Goal: Use online tool/utility: Use online tool/utility

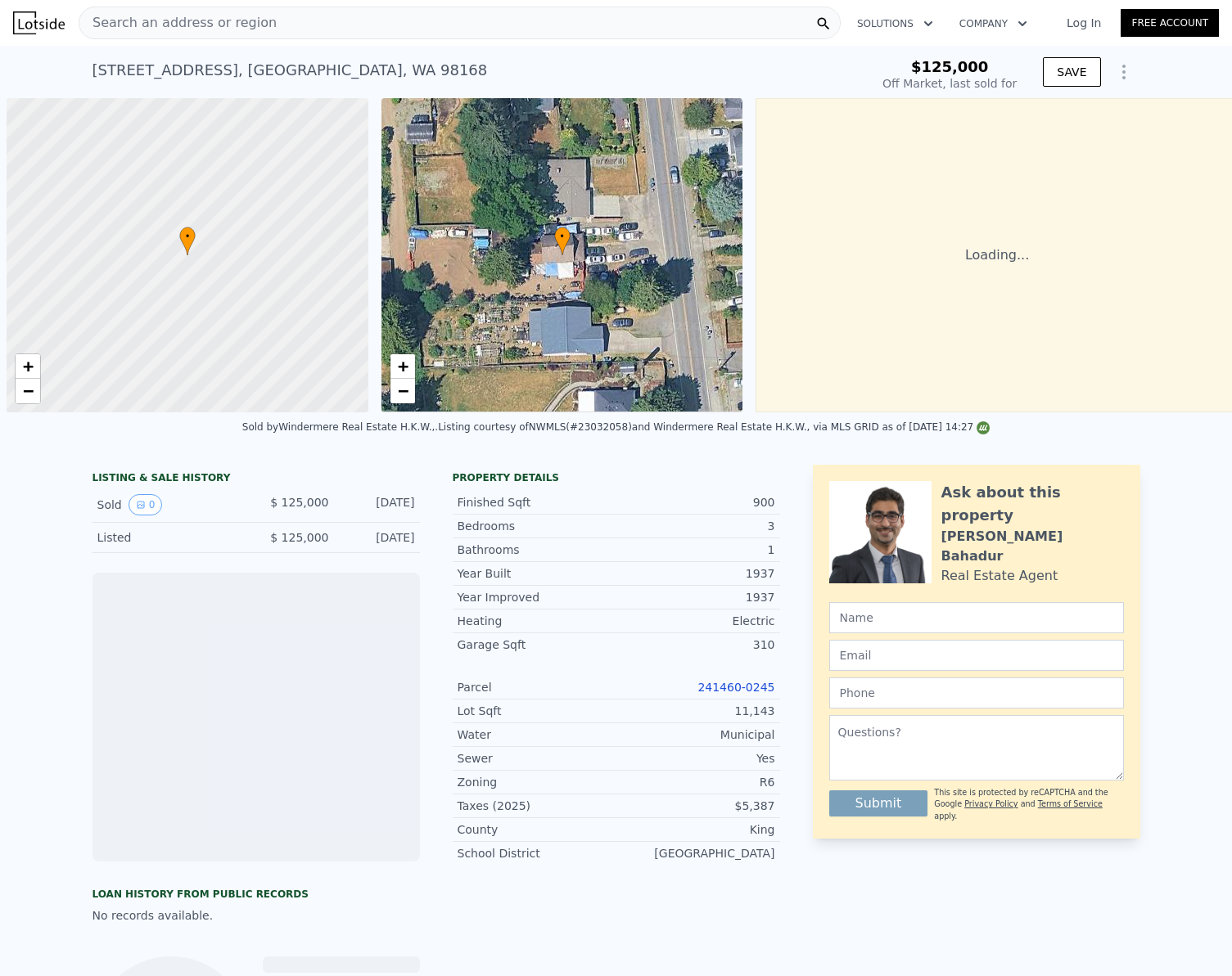
scroll to position [0, 7]
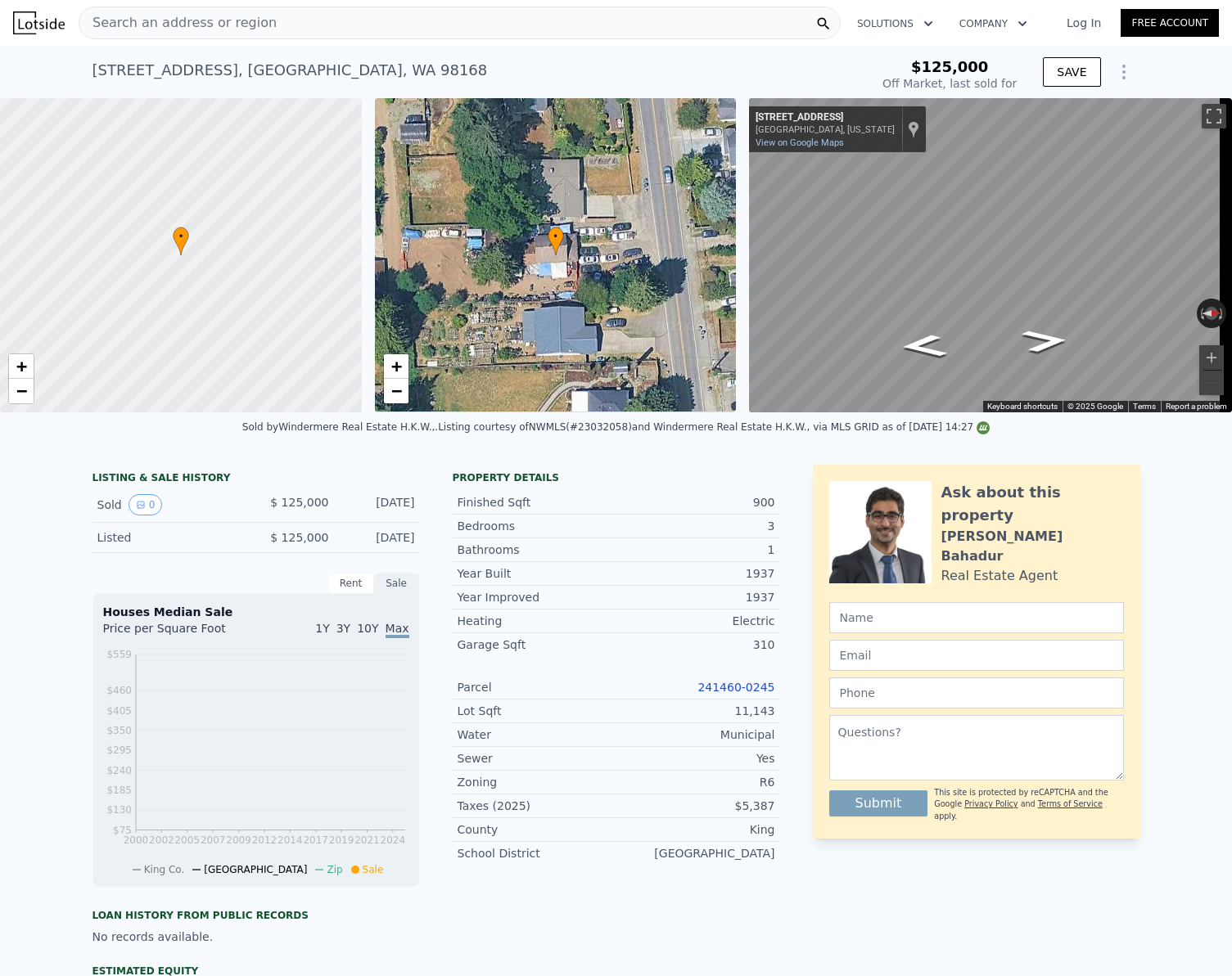
click at [279, 27] on div "Search an address or region" at bounding box center [459, 23] width 762 height 33
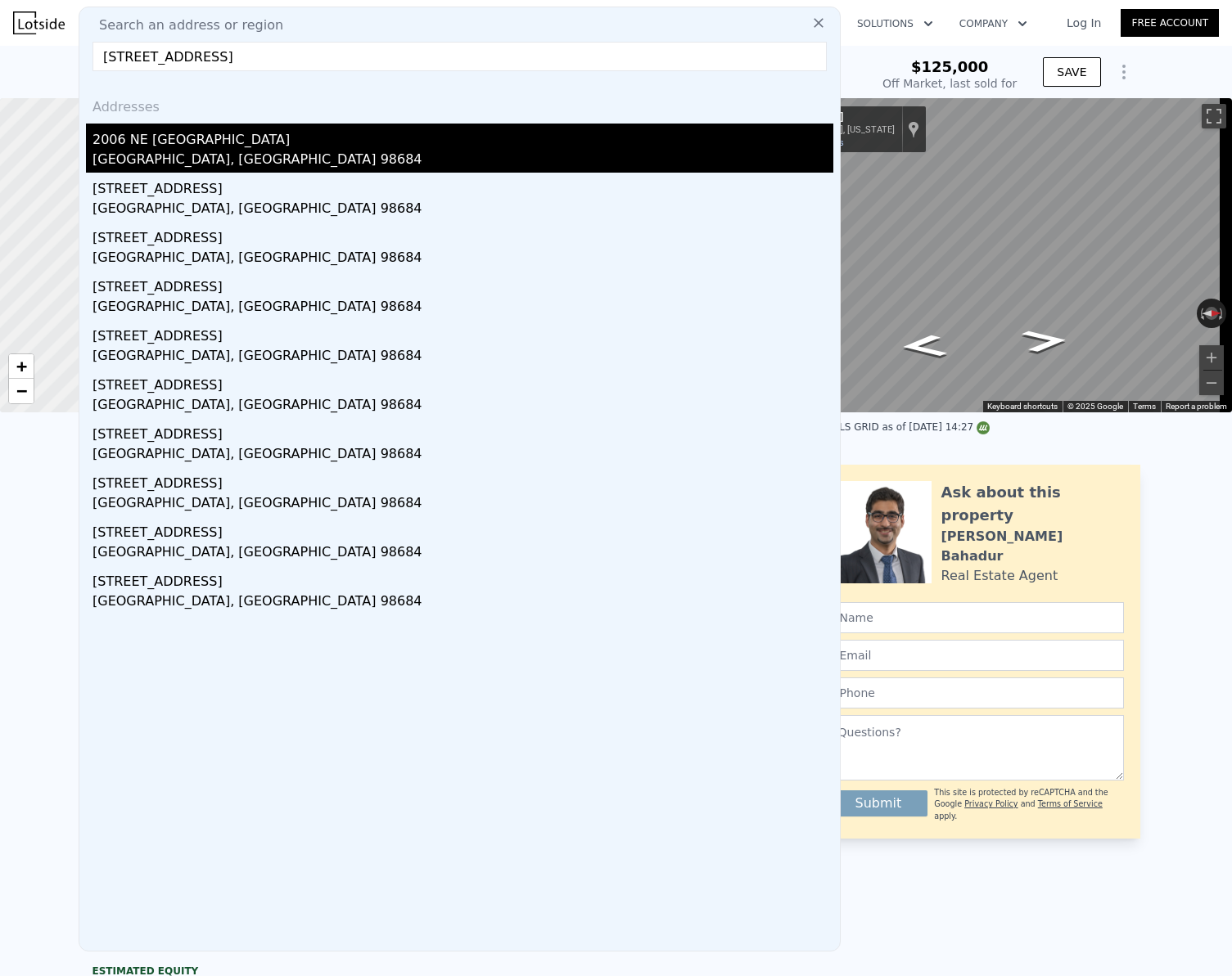
type input "[STREET_ADDRESS]"
click at [191, 160] on div "[GEOGRAPHIC_DATA], [GEOGRAPHIC_DATA] 98684" at bounding box center [463, 161] width 741 height 23
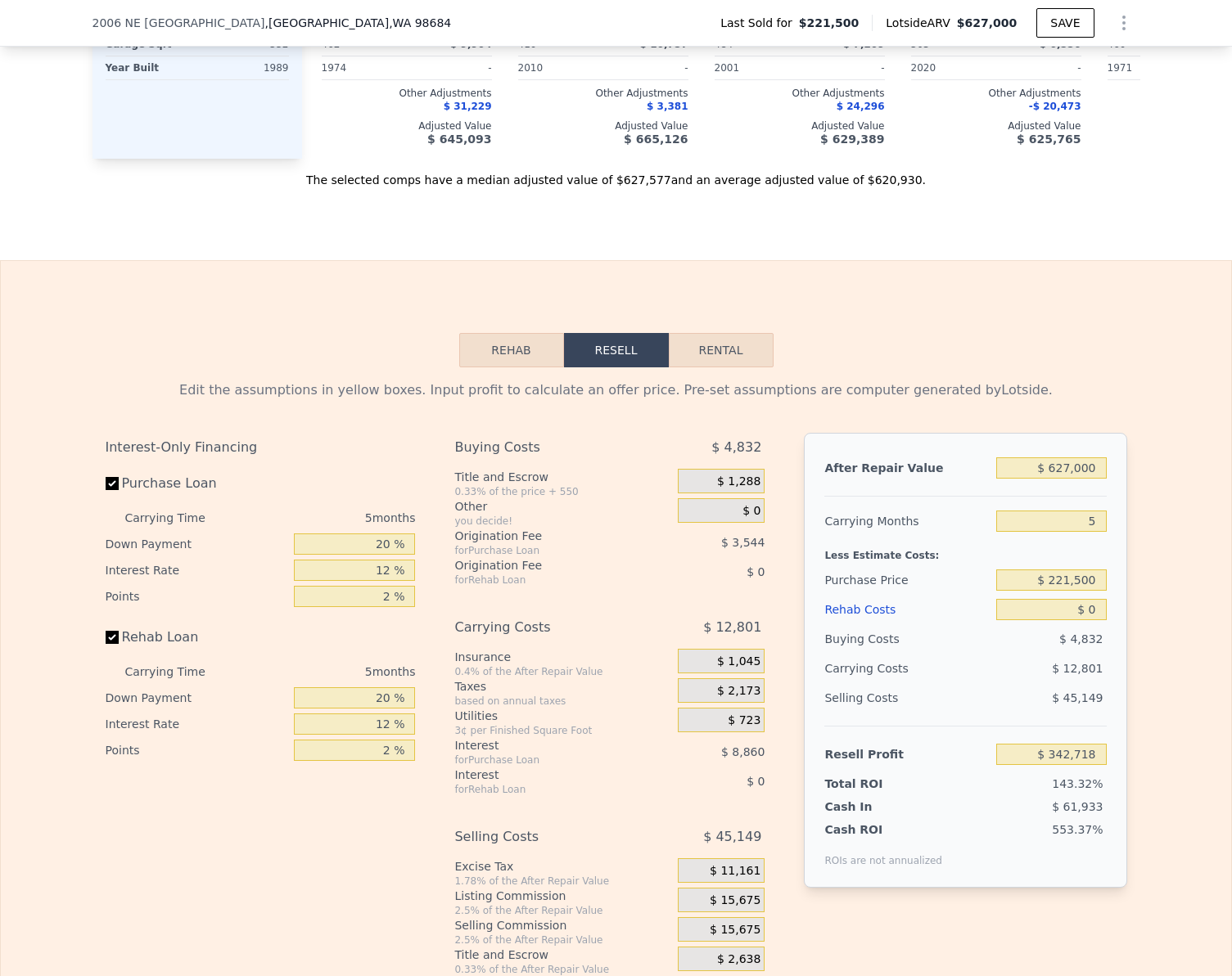
scroll to position [2041, 0]
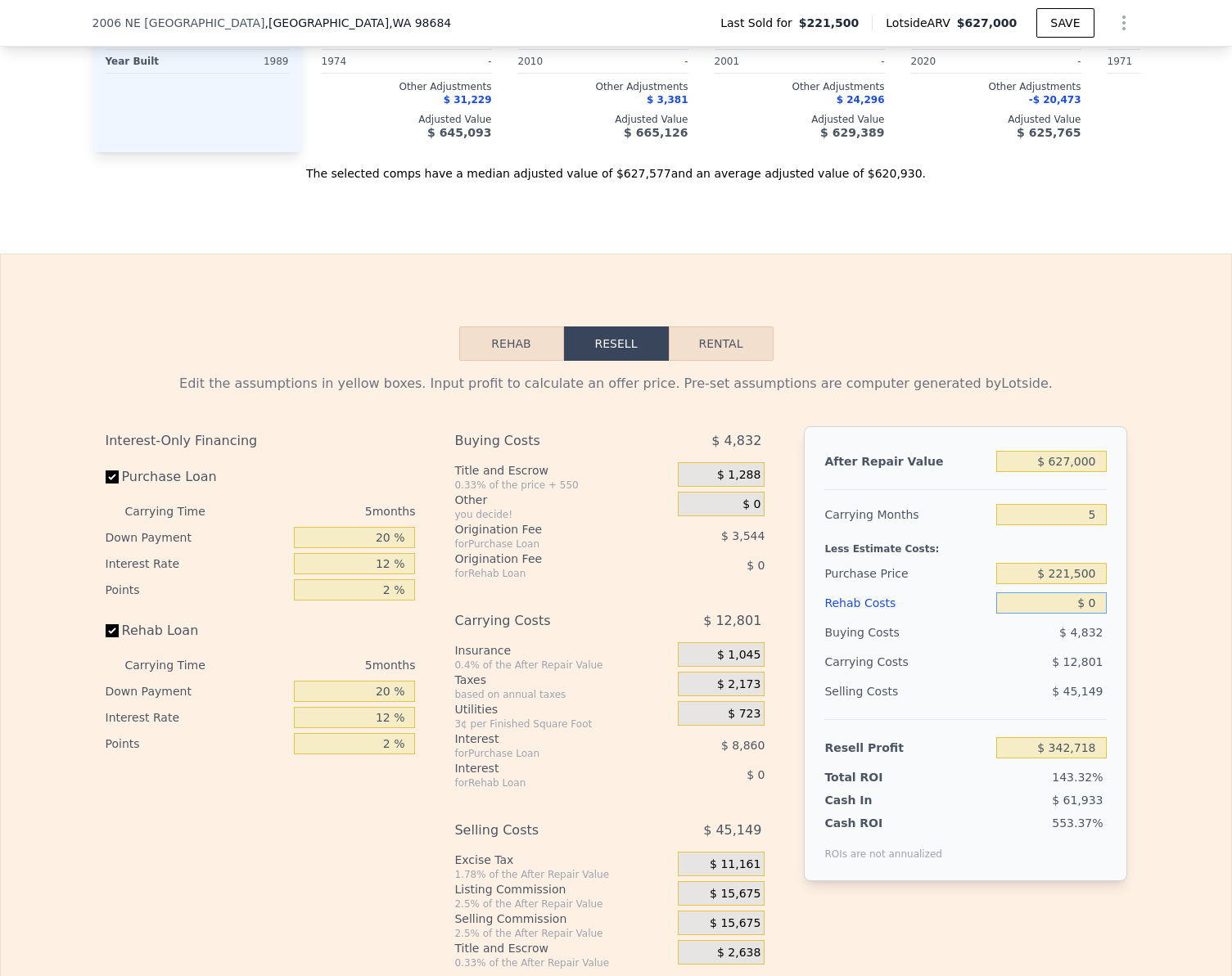
click at [1096, 614] on input "$ 0" at bounding box center [1051, 602] width 110 height 21
click at [1083, 583] on input "$ 221,500" at bounding box center [1051, 574] width 110 height 21
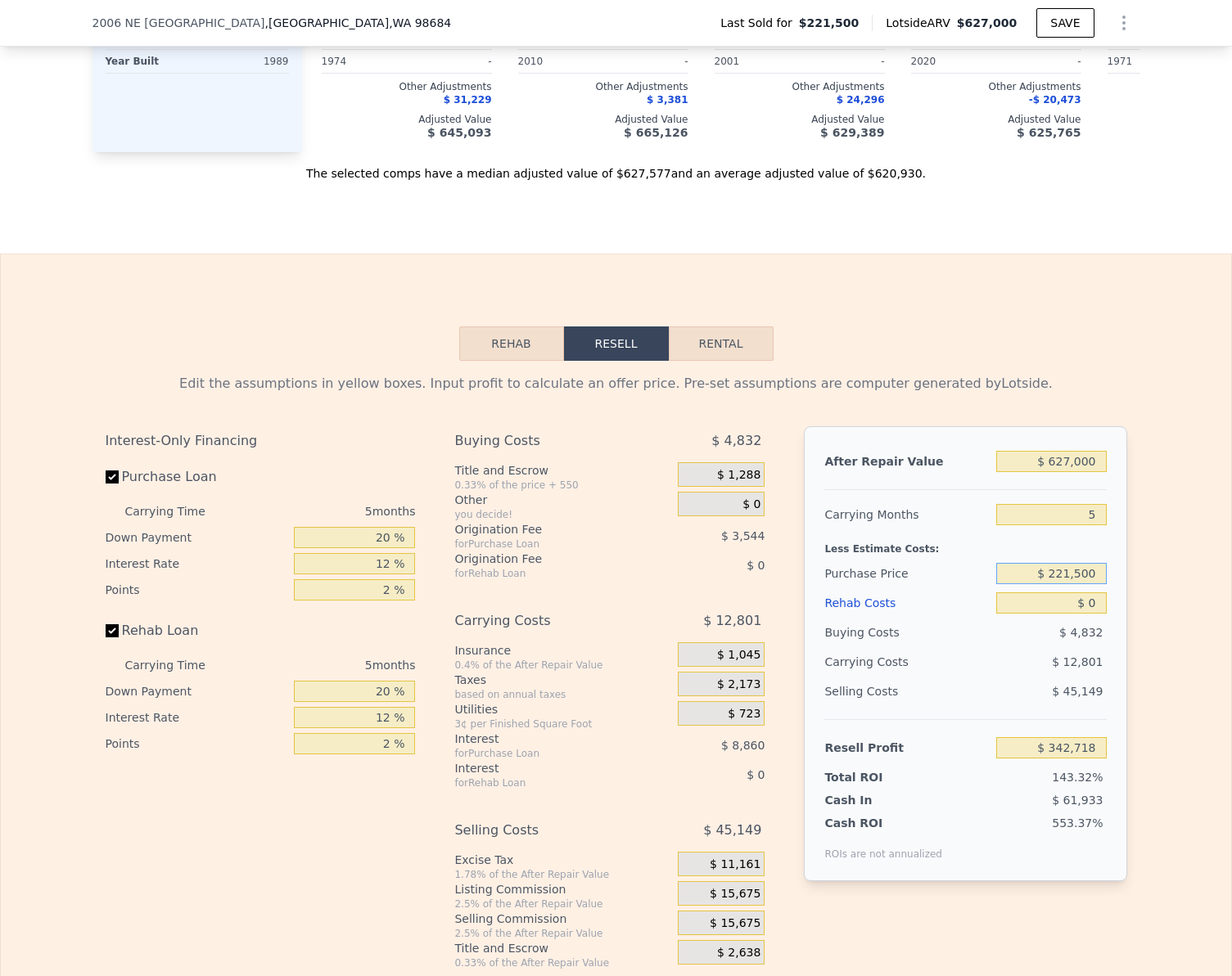
click at [1083, 583] on input "$ 221,500" at bounding box center [1051, 574] width 110 height 21
type input "$ 357,000"
click at [1083, 758] on input "$ 342,718" at bounding box center [1051, 747] width 110 height 21
type input "$ 199,179"
click at [1083, 758] on input "$ 199,179" at bounding box center [1051, 747] width 110 height 21
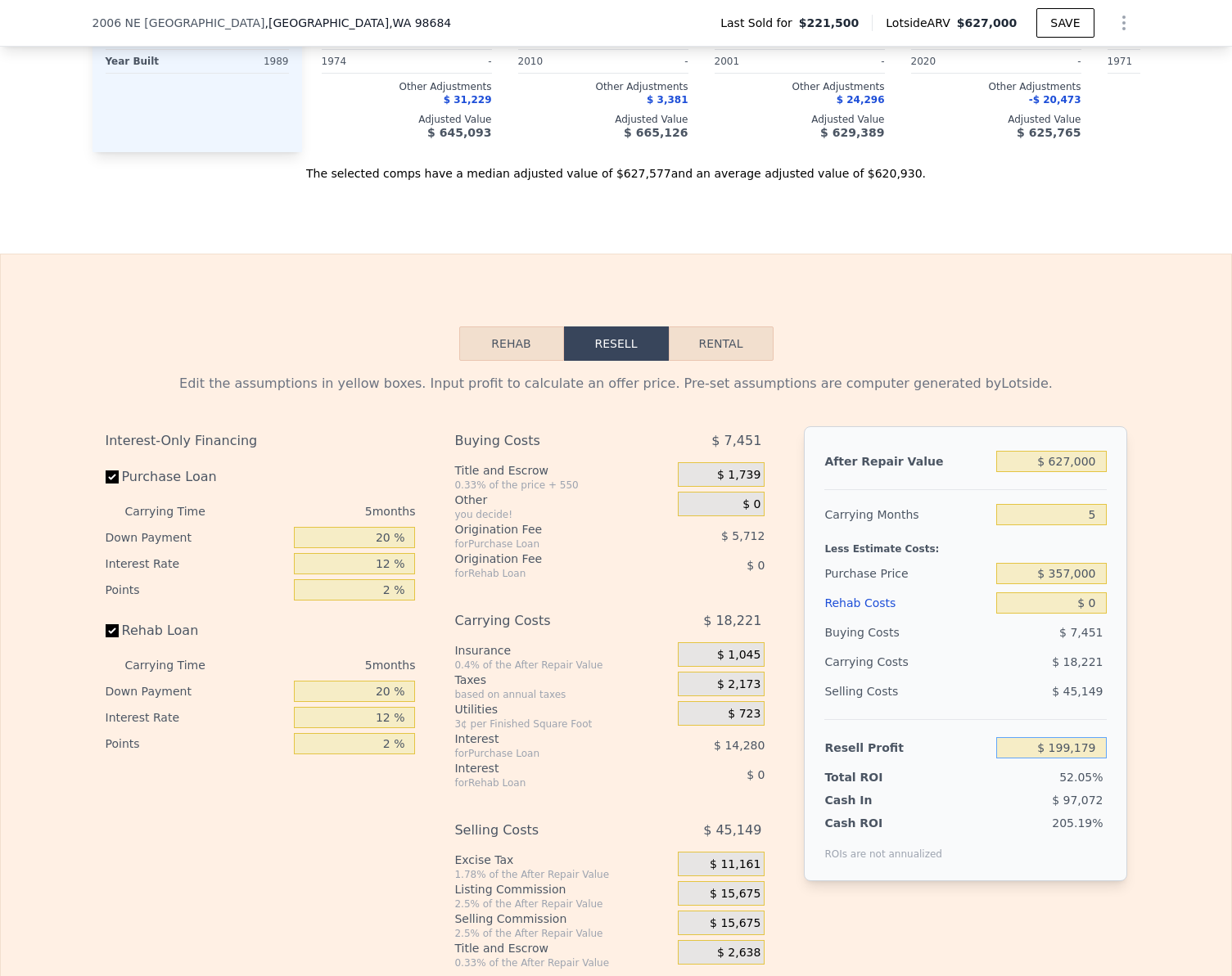
click at [1083, 758] on input "$ 199,179" at bounding box center [1051, 747] width 110 height 21
click at [1089, 584] on input "$ 357,000" at bounding box center [1051, 574] width 110 height 21
type input "$ 365,000"
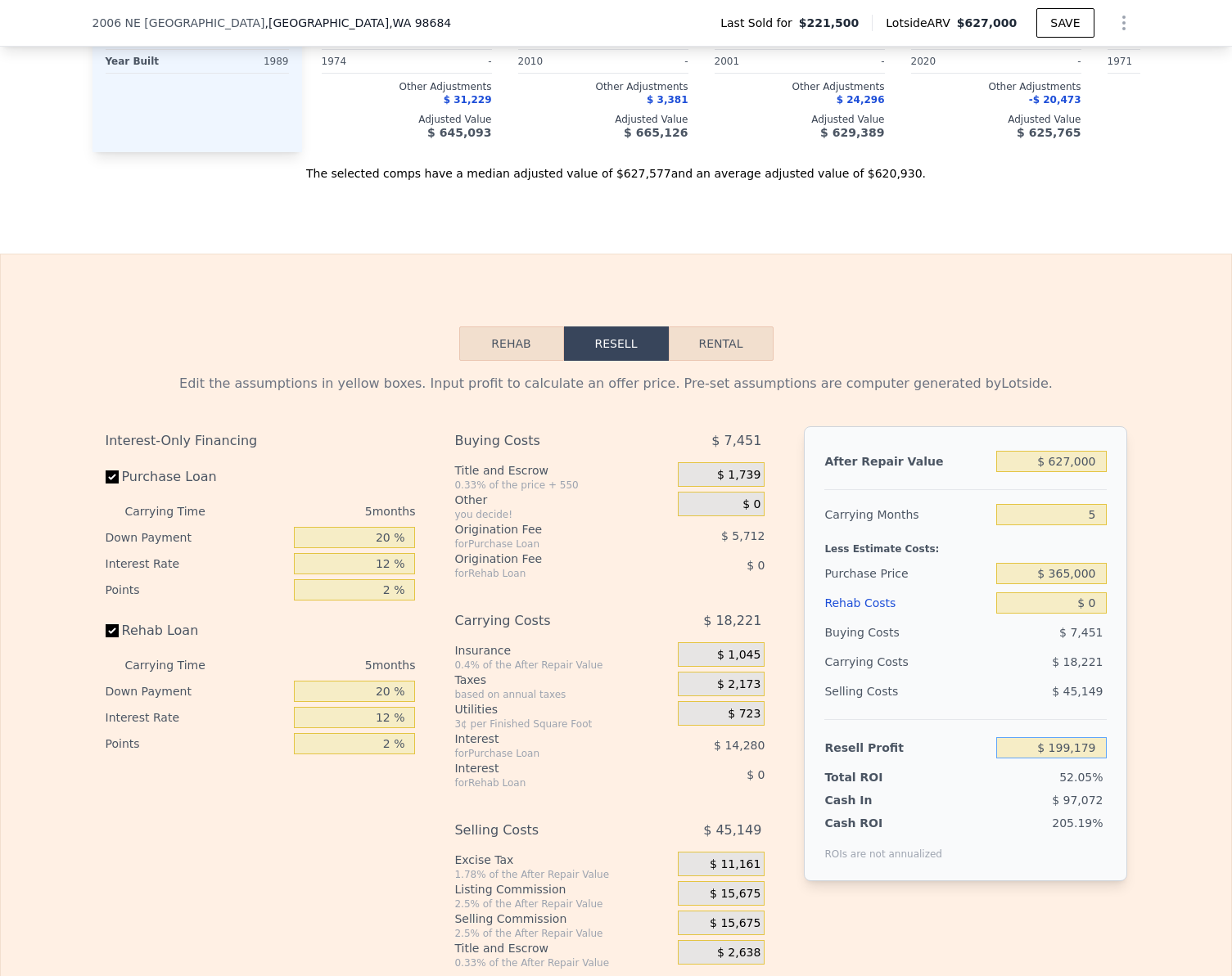
click at [1091, 758] on input "$ 199,179" at bounding box center [1051, 747] width 110 height 21
type input "$ 190,705"
click at [1091, 758] on input "$ 190,705" at bounding box center [1051, 747] width 110 height 21
click at [107, 638] on input "Rehab Loan" at bounding box center [112, 631] width 14 height 13
checkbox input "false"
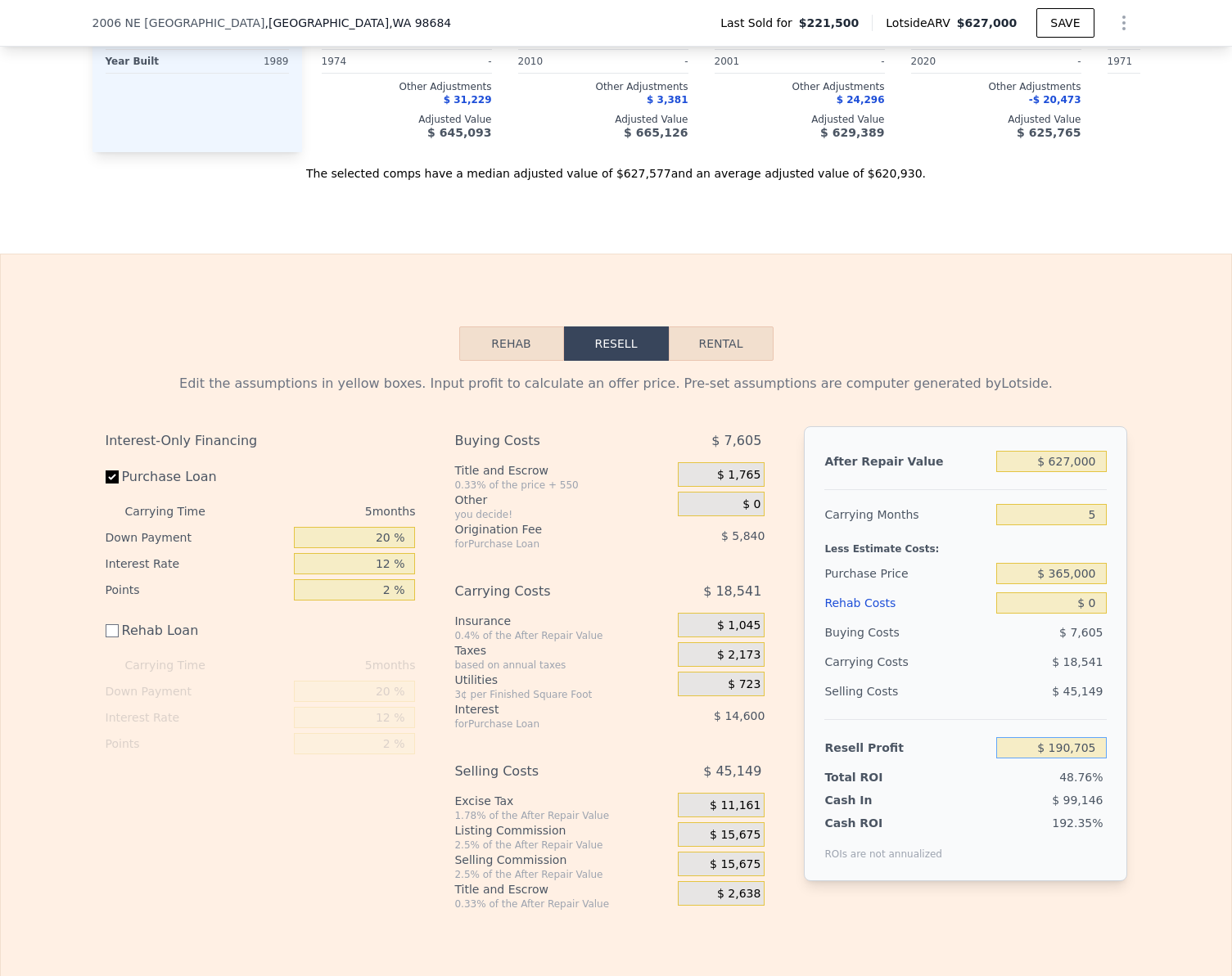
click at [1092, 757] on input "$ 190,705" at bounding box center [1051, 747] width 110 height 21
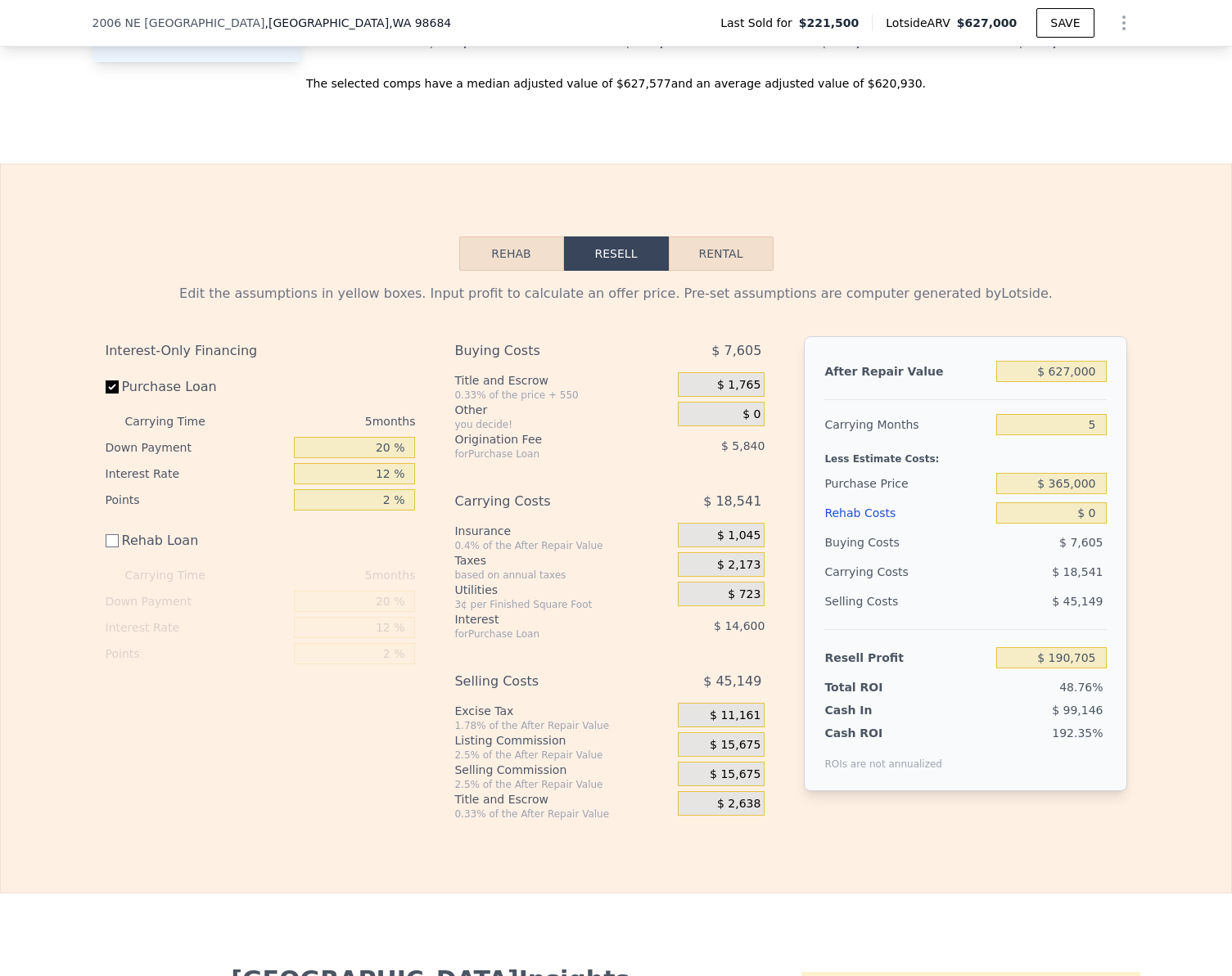
scroll to position [2201, 0]
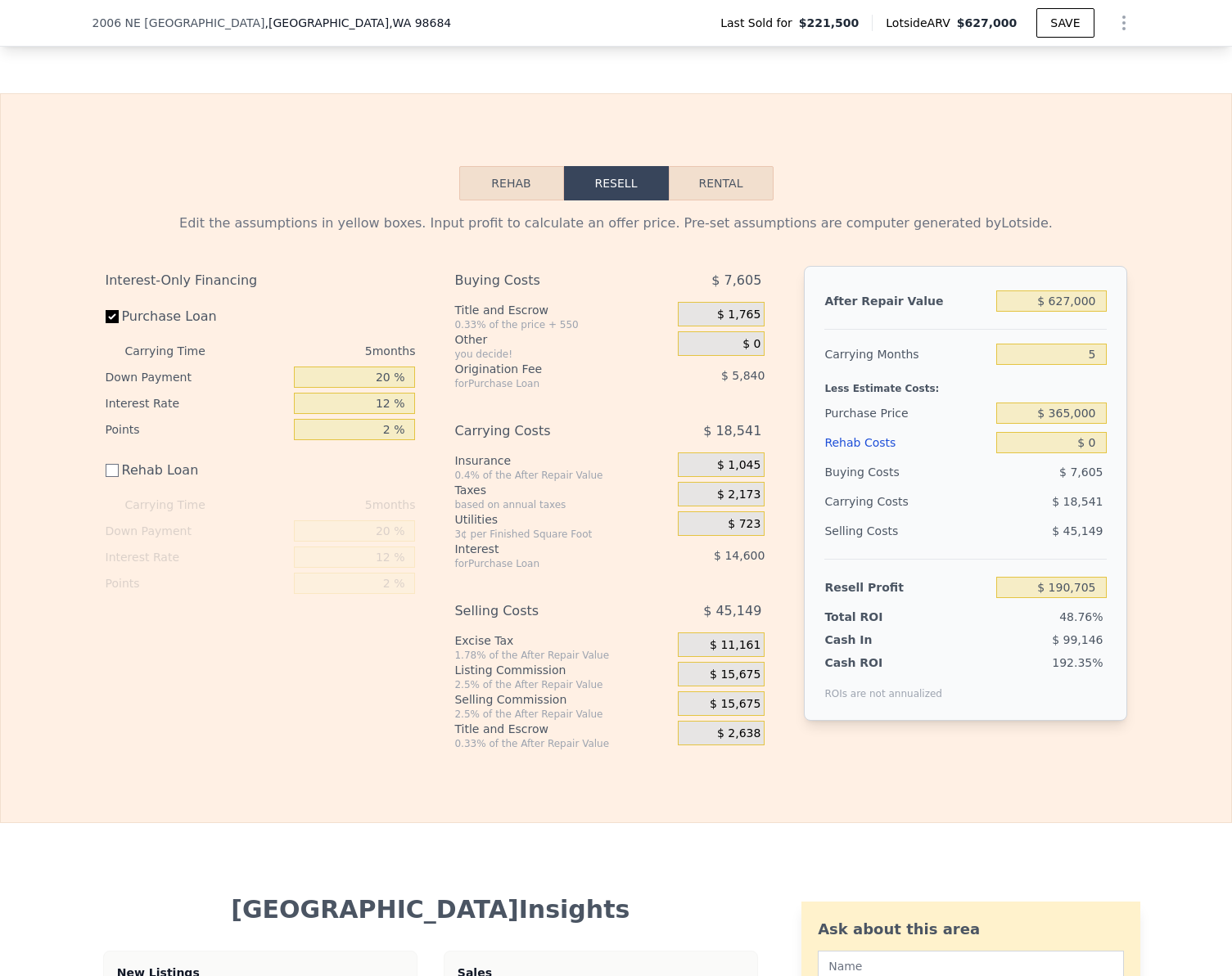
click at [1145, 439] on div "Edit the assumptions in yellow boxes. Input profit to calculate an offer price.…" at bounding box center [616, 476] width 1230 height 550
click at [505, 188] on button "Rehab" at bounding box center [511, 183] width 105 height 35
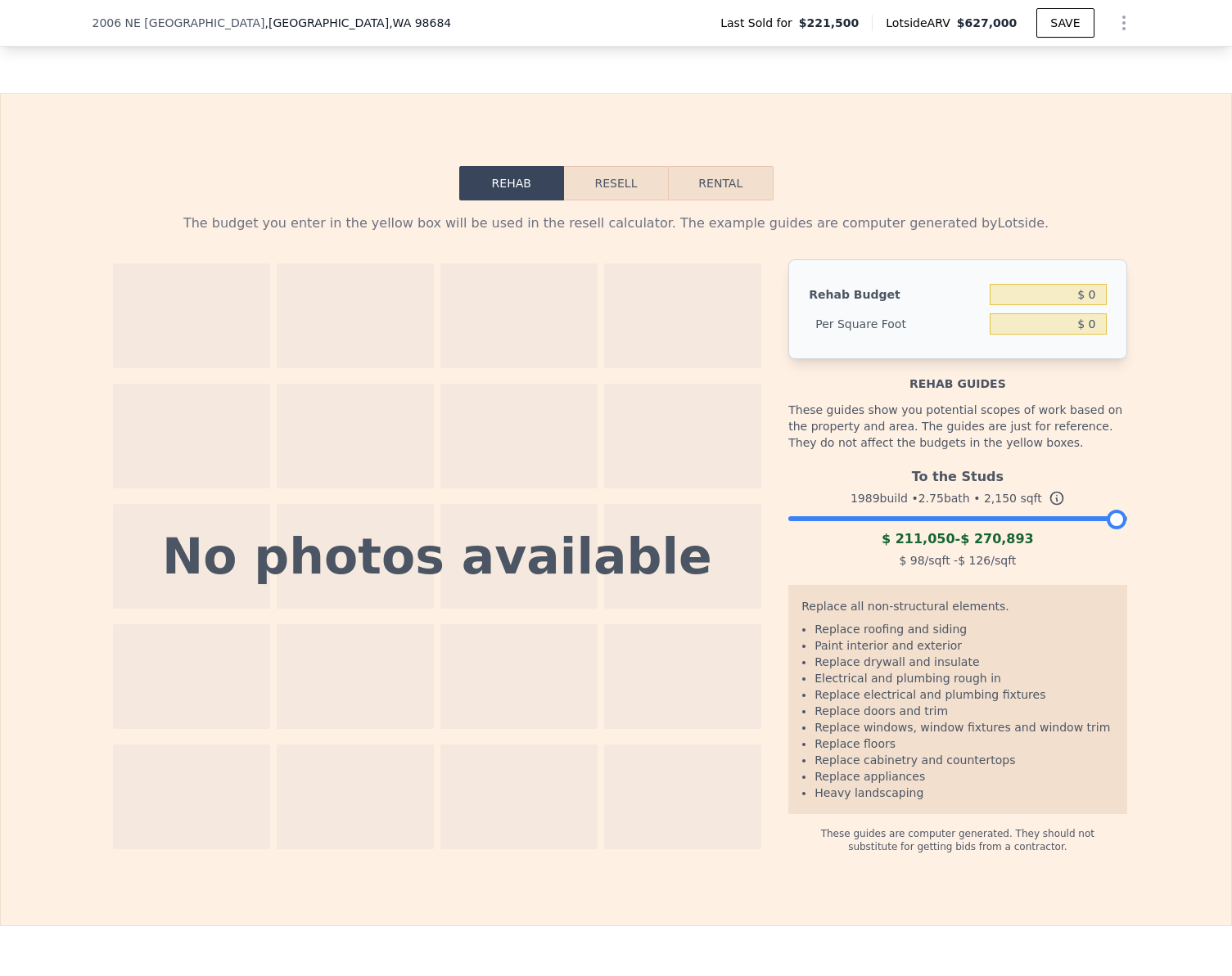
click at [624, 201] on button "Resell" at bounding box center [615, 183] width 104 height 35
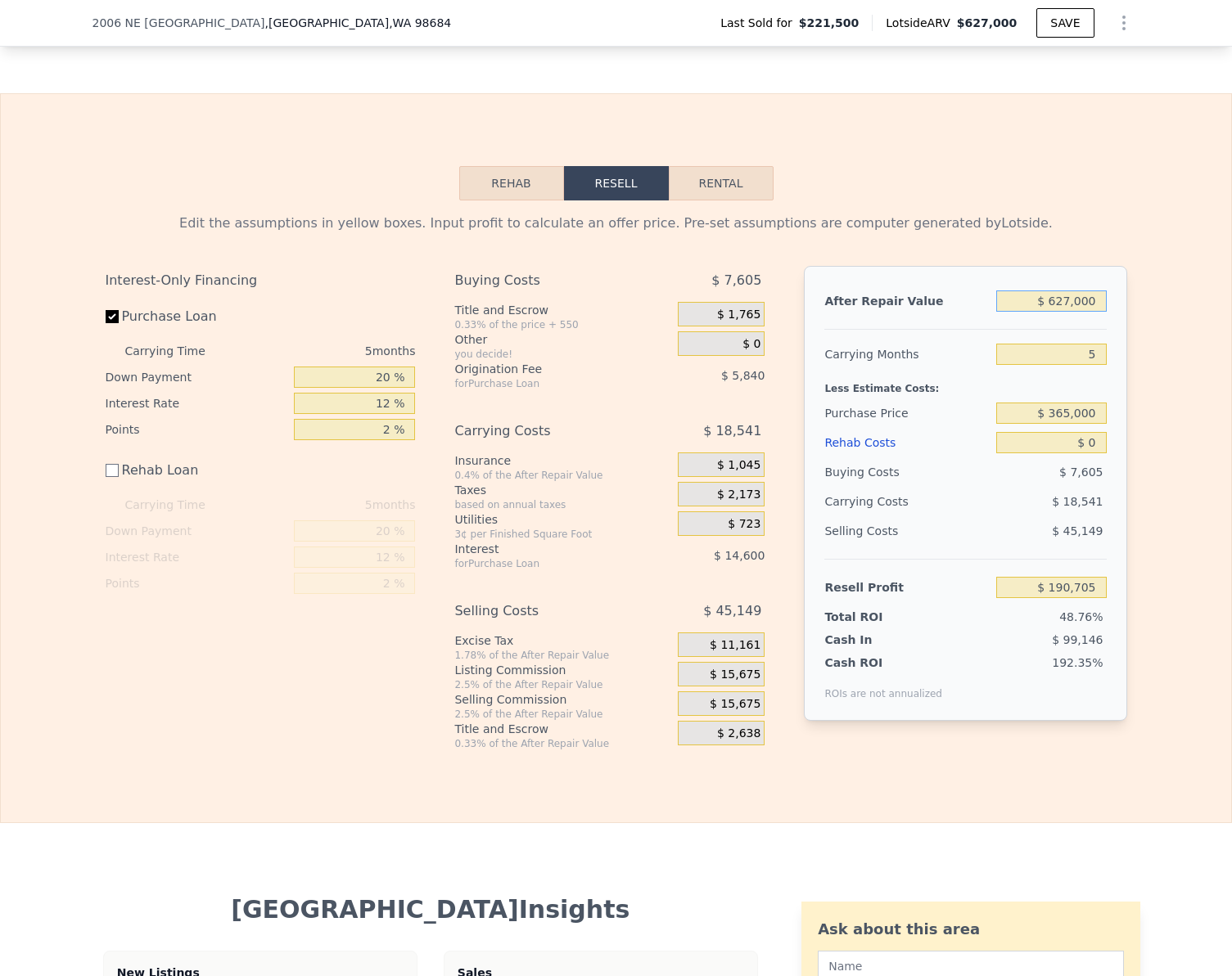
click at [1094, 312] on input "$ 627,000" at bounding box center [1051, 300] width 110 height 21
checkbox input "true"
type input "$ 342,718"
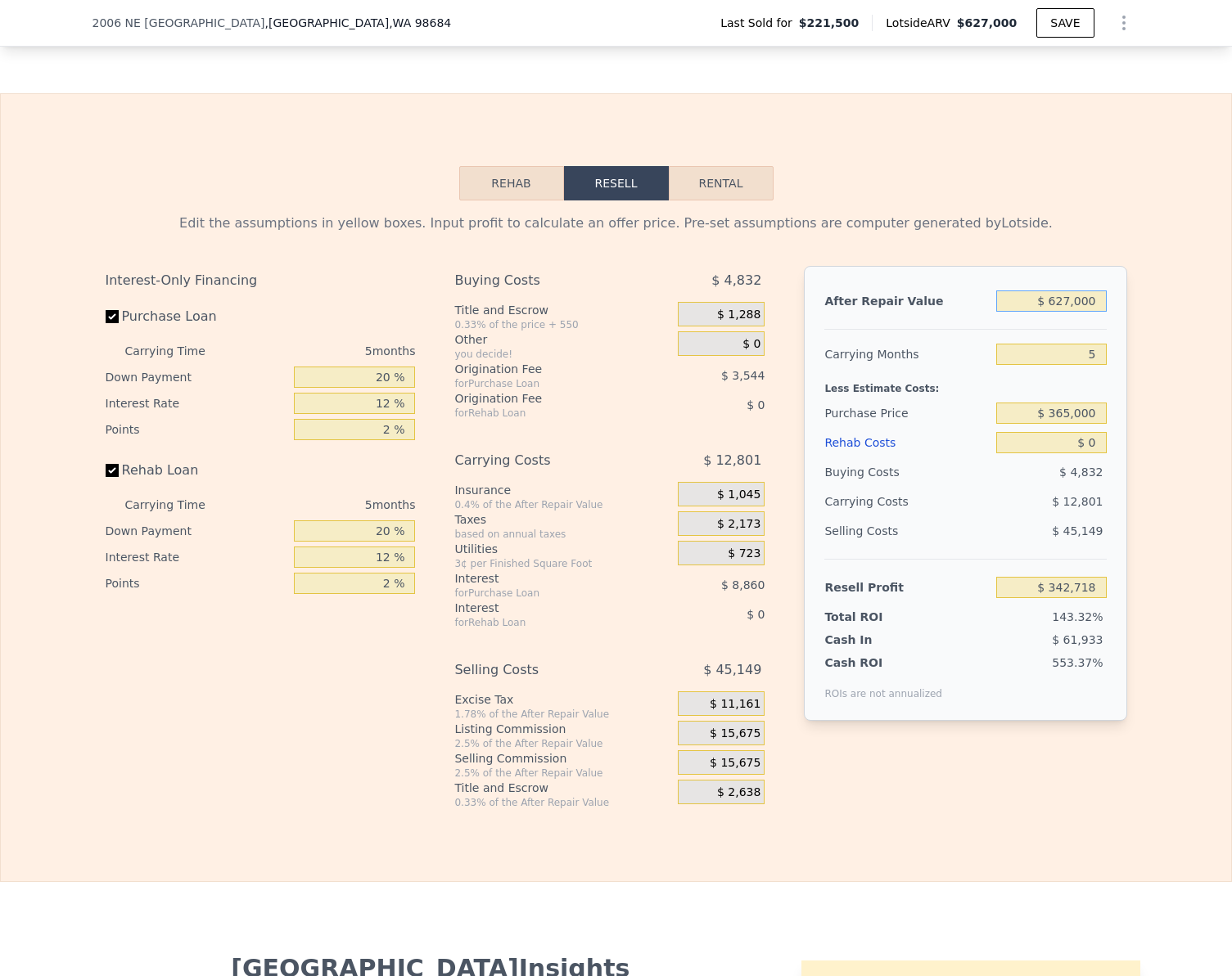
type input "$ 5"
type input "-$ 238,633"
type input "$ 56"
type input "-$ 238,585"
type input "$ 560"
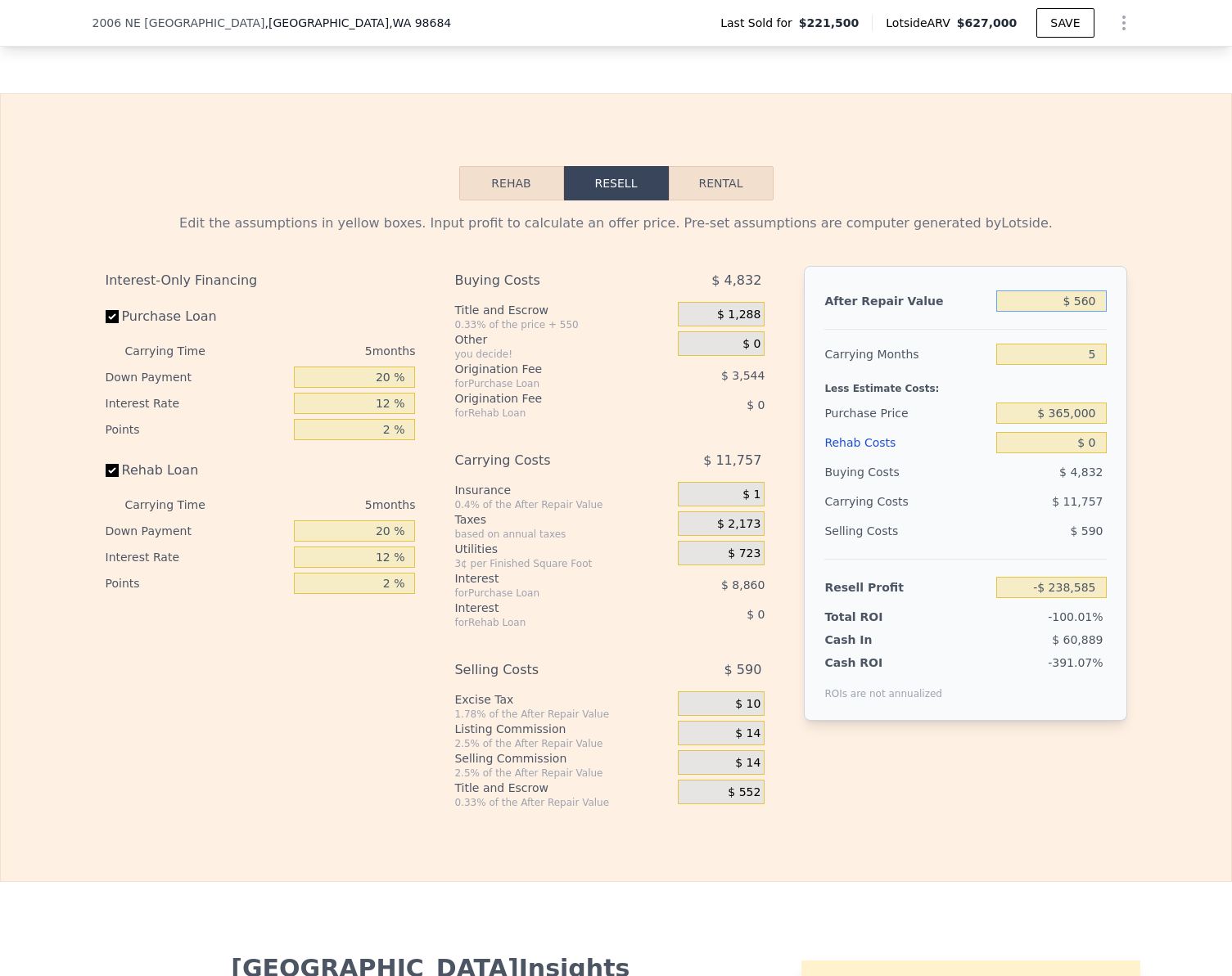
type input "-$ 238,119"
type input "$ 5,600"
type input "-$ 233,446"
type input "$ 56,000"
type input "-$ 186,714"
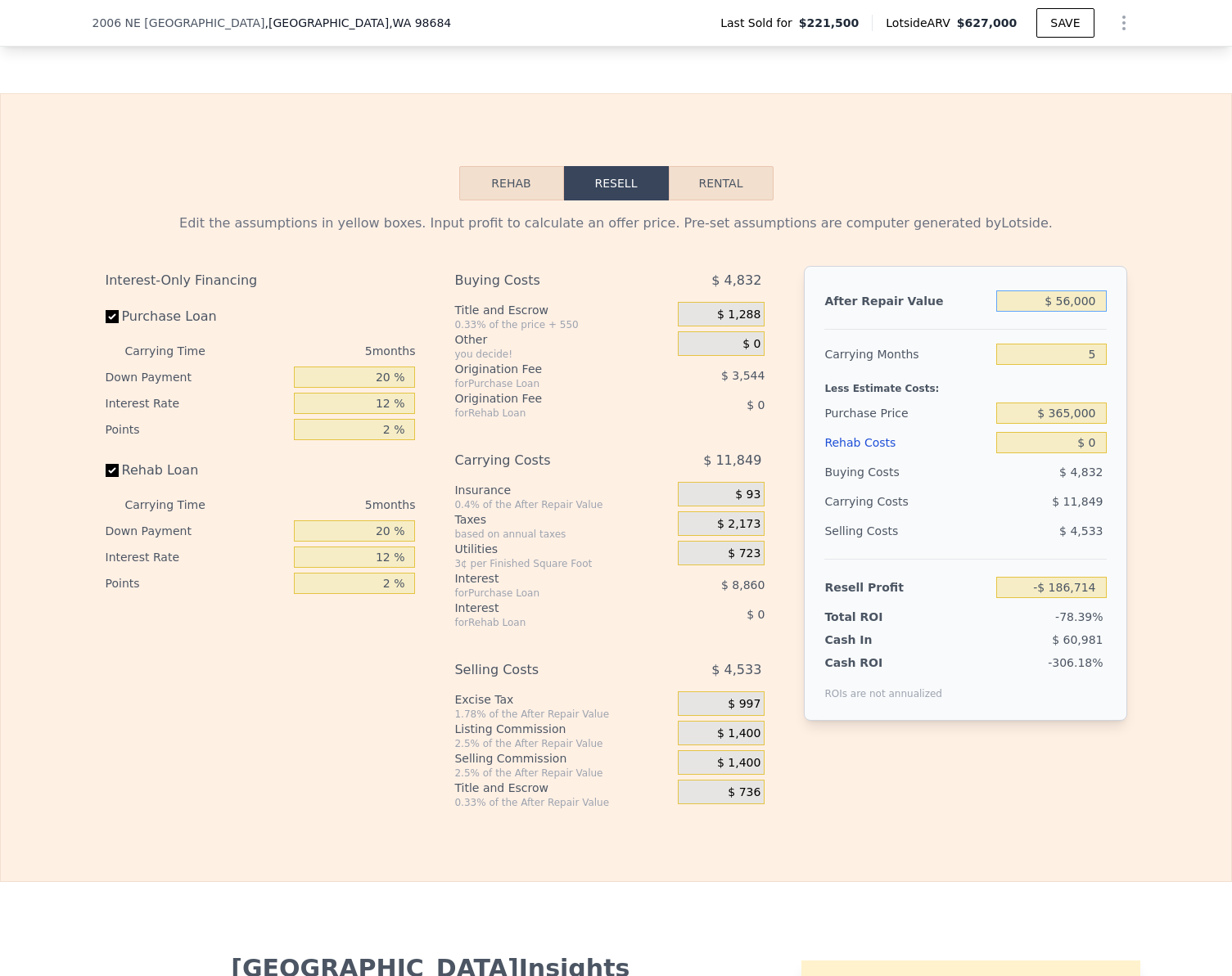
type input "$ 560,000"
type input "$ 280,596"
type input "$ 560,000"
click at [105, 477] on input "Rehab Loan" at bounding box center [112, 471] width 14 height 13
checkbox input "false"
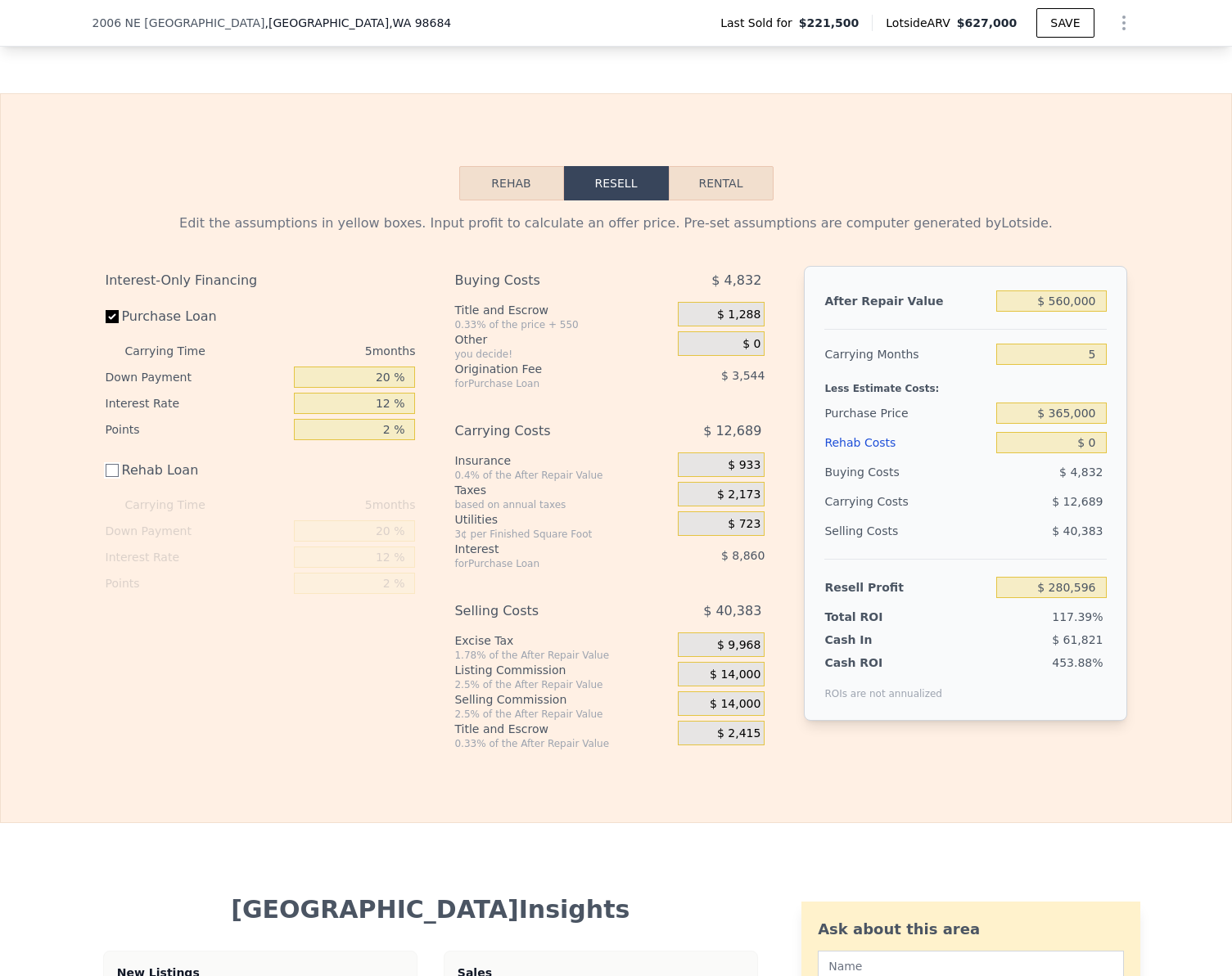
click at [509, 200] on button "Rehab" at bounding box center [511, 183] width 105 height 35
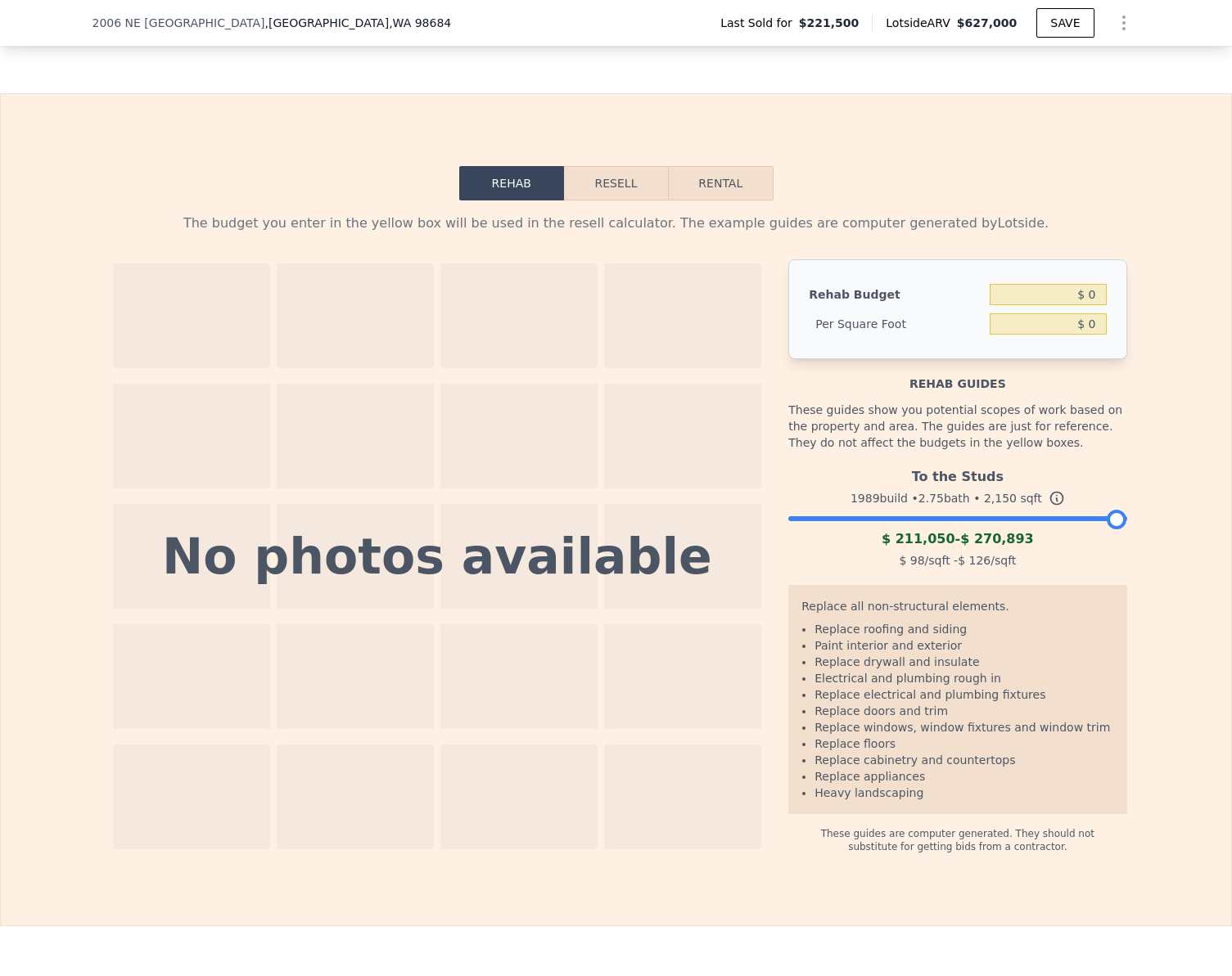
click at [973, 536] on div "To the Studs 1989 build • 2.75 bath • 2,150 sqft $ 211,050 - $ 270,893 $ 98 /sq…" at bounding box center [957, 516] width 338 height 111
click at [939, 520] on div at bounding box center [957, 515] width 338 height 10
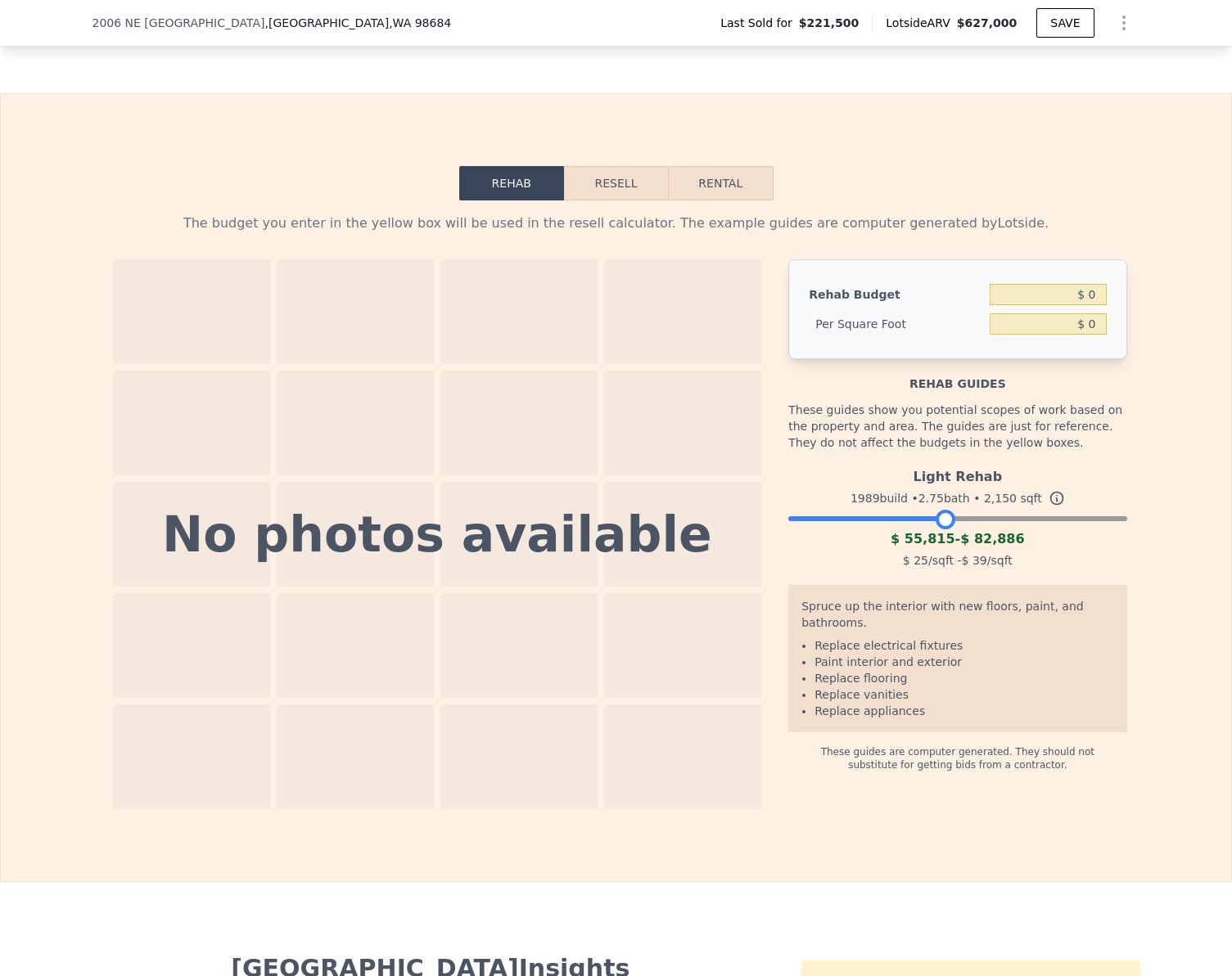
click at [614, 197] on button "Resell" at bounding box center [615, 183] width 104 height 35
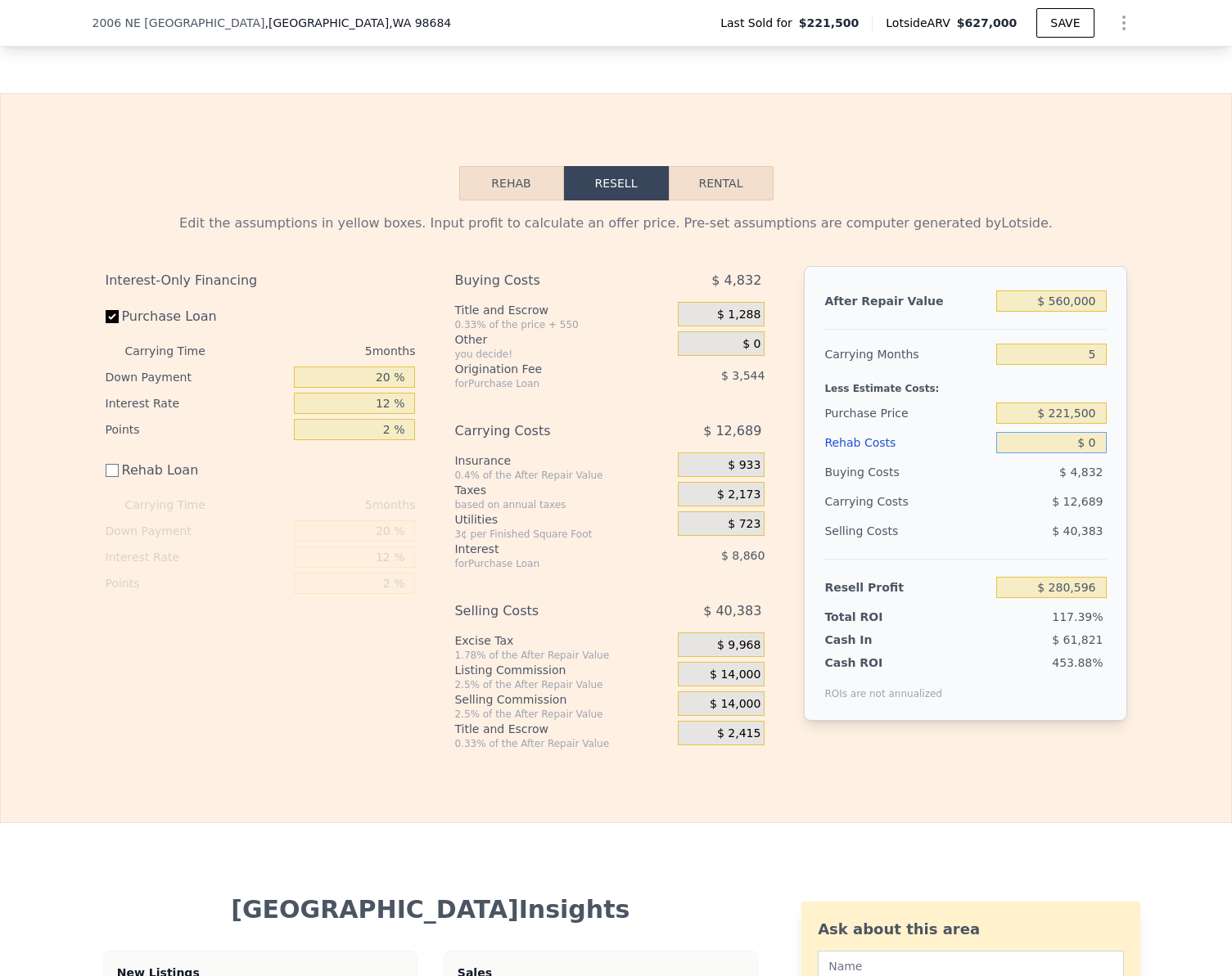
click at [1093, 453] on input "$ 0" at bounding box center [1051, 442] width 110 height 21
type input "$ 7"
type input "$ 280,589"
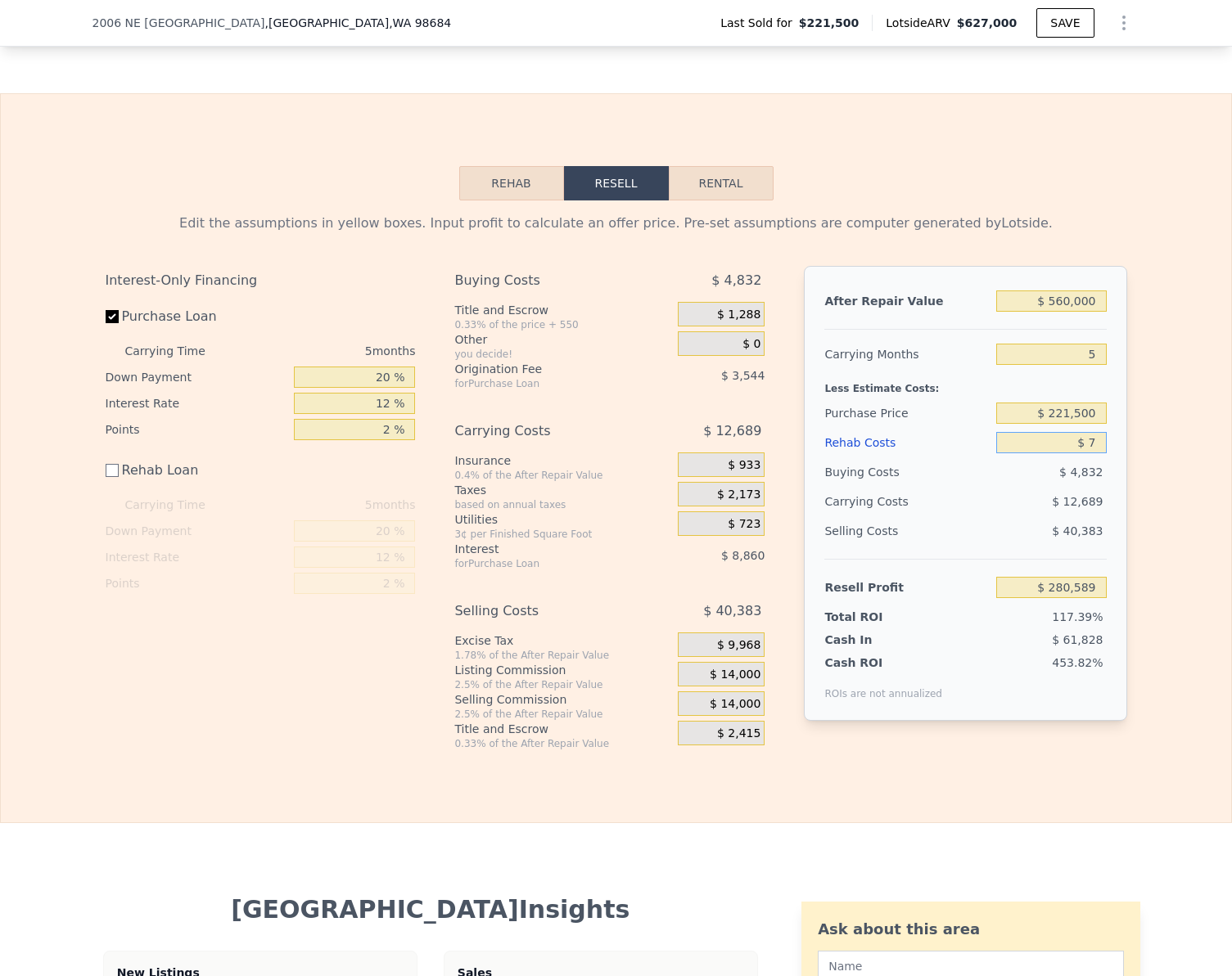
type input "$ 70"
type input "$ 280,526"
type input "$ 700"
type input "$ 279,896"
type input "$ 7,000"
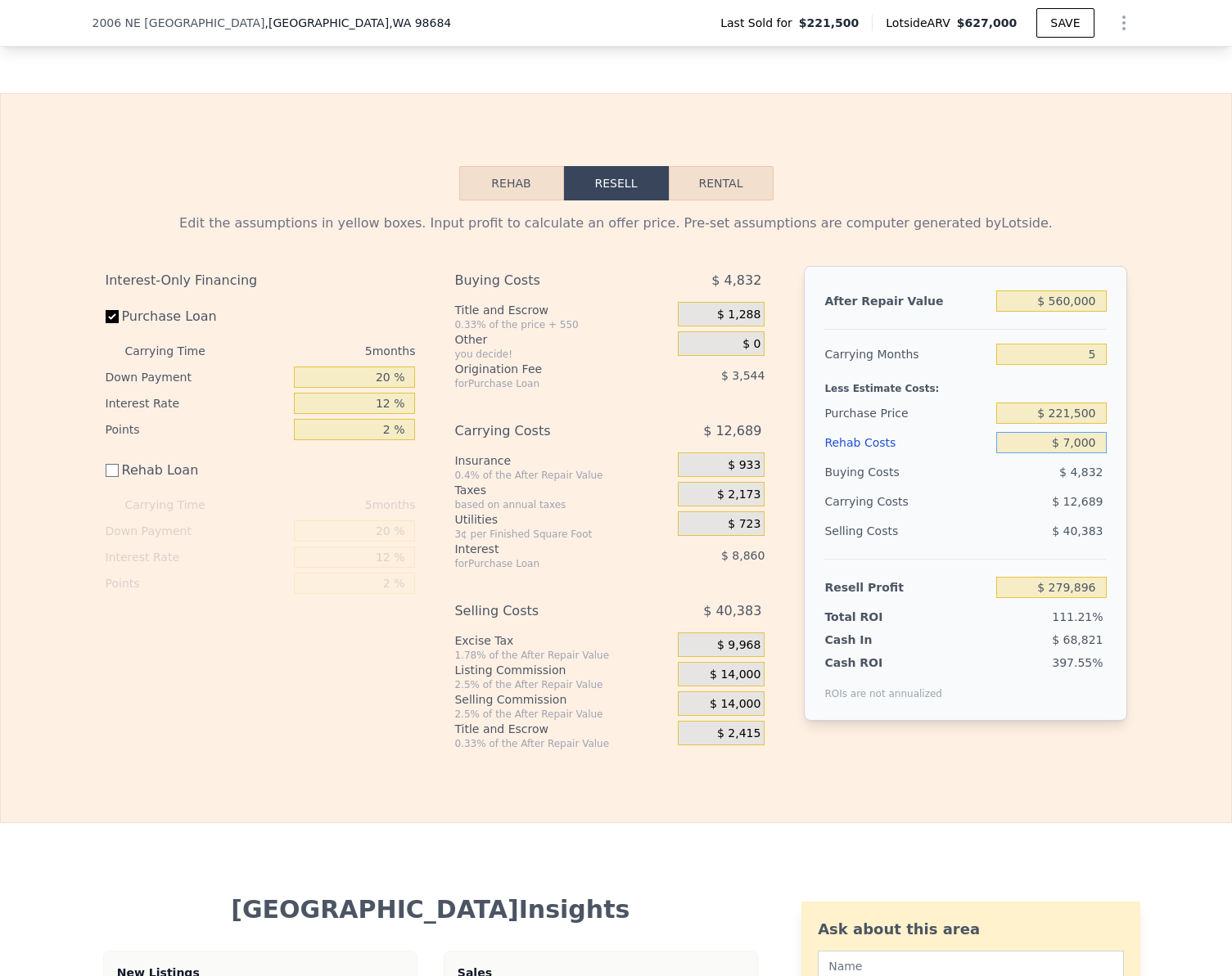
type input "$ 273,596"
type input "$ 70,000"
type input "$ 210,596"
type input "$ 70,000"
click at [1149, 664] on div "Edit the assumptions in yellow boxes. Input profit to calculate an offer price.…" at bounding box center [616, 476] width 1230 height 550
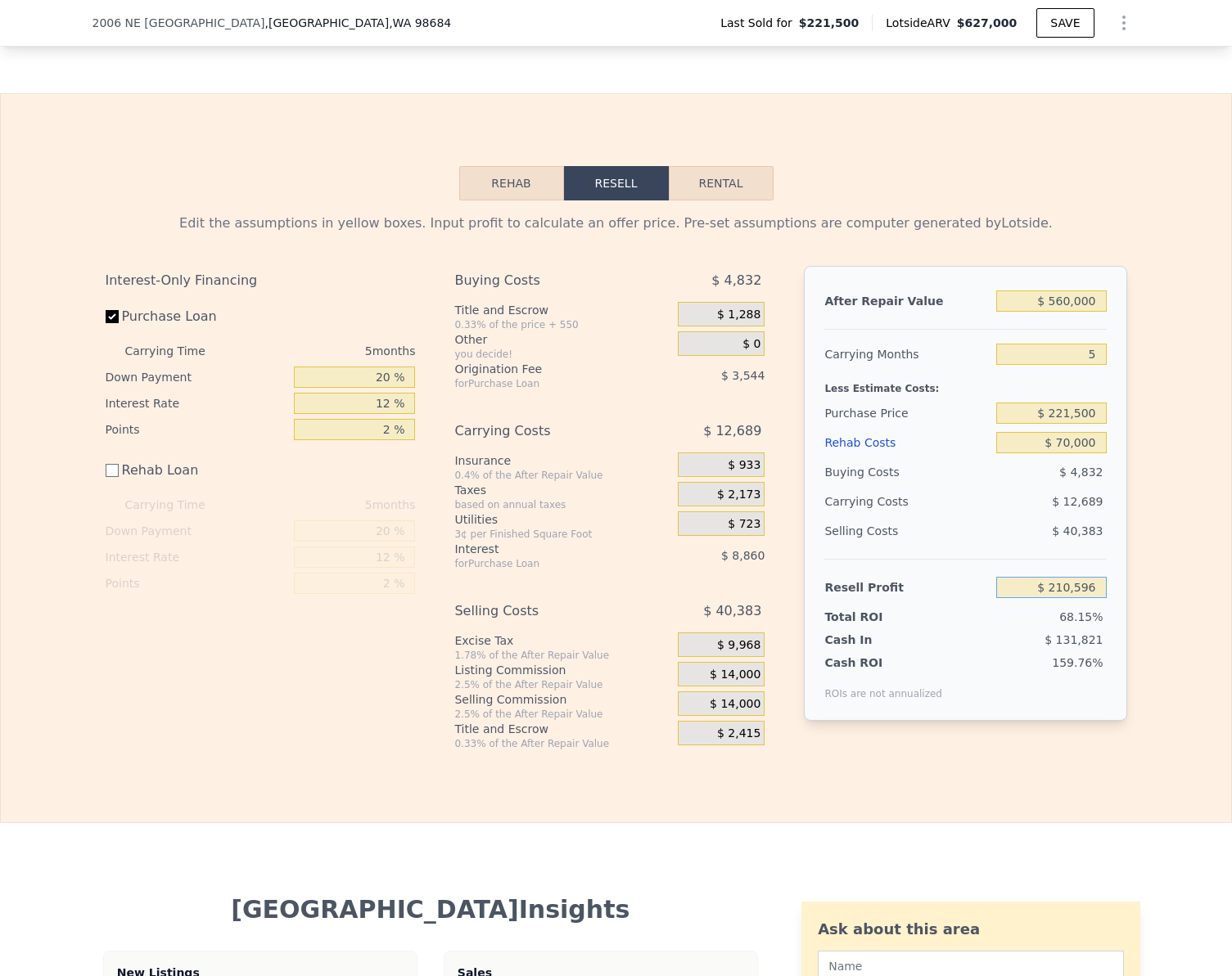
click at [1089, 594] on input "$ 210,596" at bounding box center [1051, 587] width 110 height 21
type input "$ 75,000"
type input "$ 349,502"
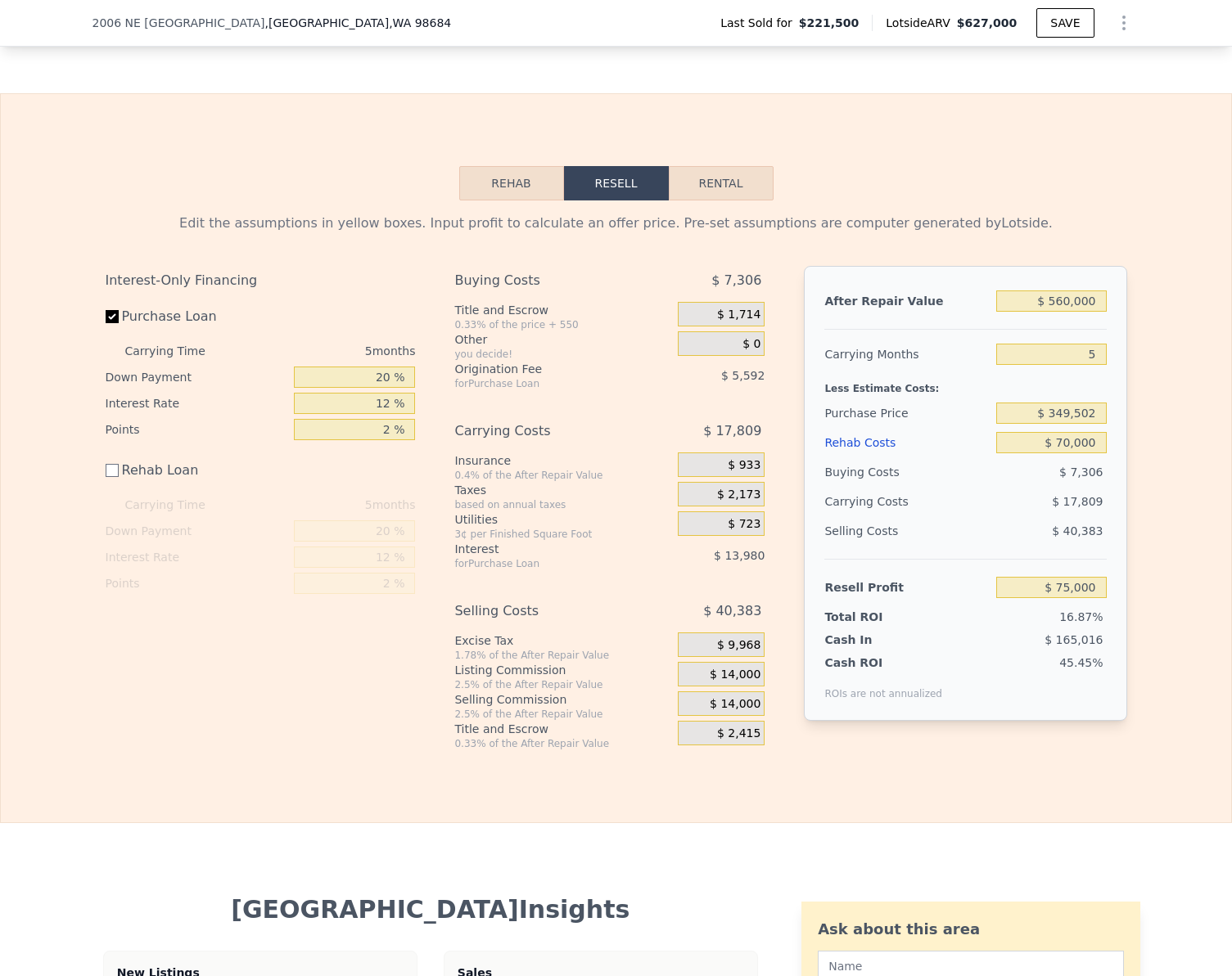
click at [1168, 600] on div "Edit the assumptions in yellow boxes. Input profit to calculate an offer price.…" at bounding box center [616, 476] width 1230 height 550
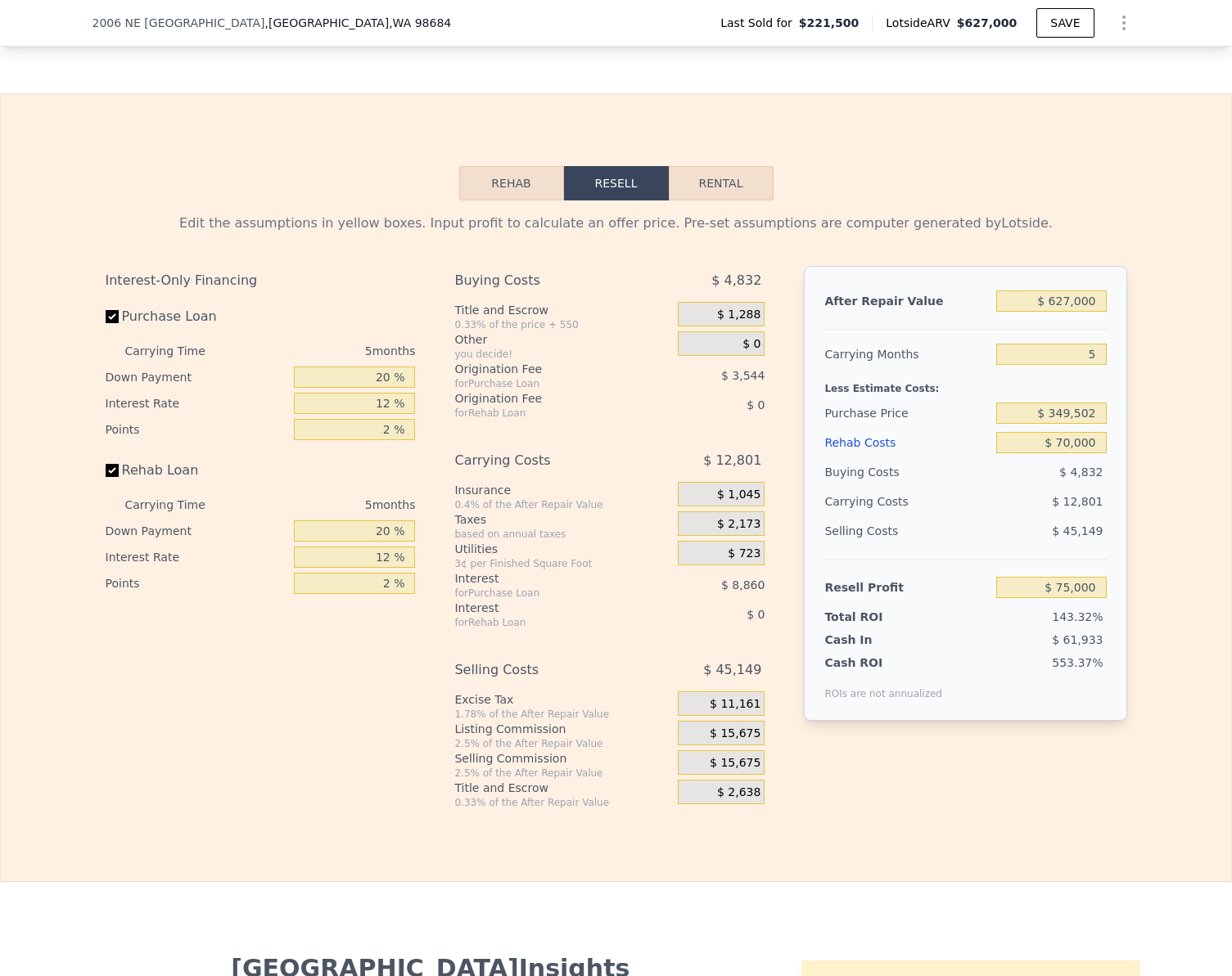
checkbox input "true"
type input "$ 627,000"
type input "$ 0"
type input "$ 342,718"
click at [1097, 310] on input "$ 627,000" at bounding box center [1051, 300] width 110 height 21
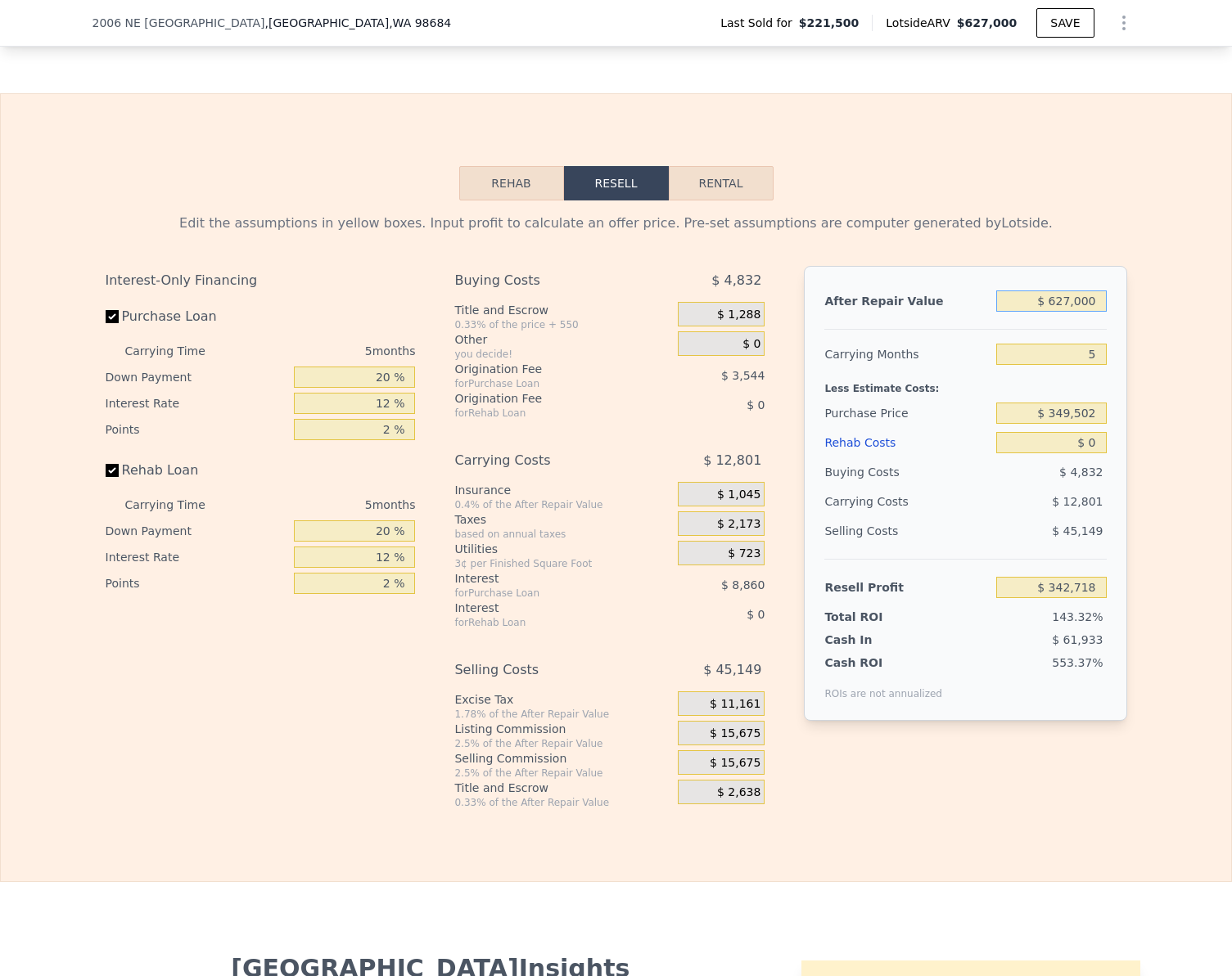
click at [1097, 310] on input "$ 627,000" at bounding box center [1051, 300] width 110 height 21
type input "$ 5"
type input "-$ 238,633"
type input "$ 56"
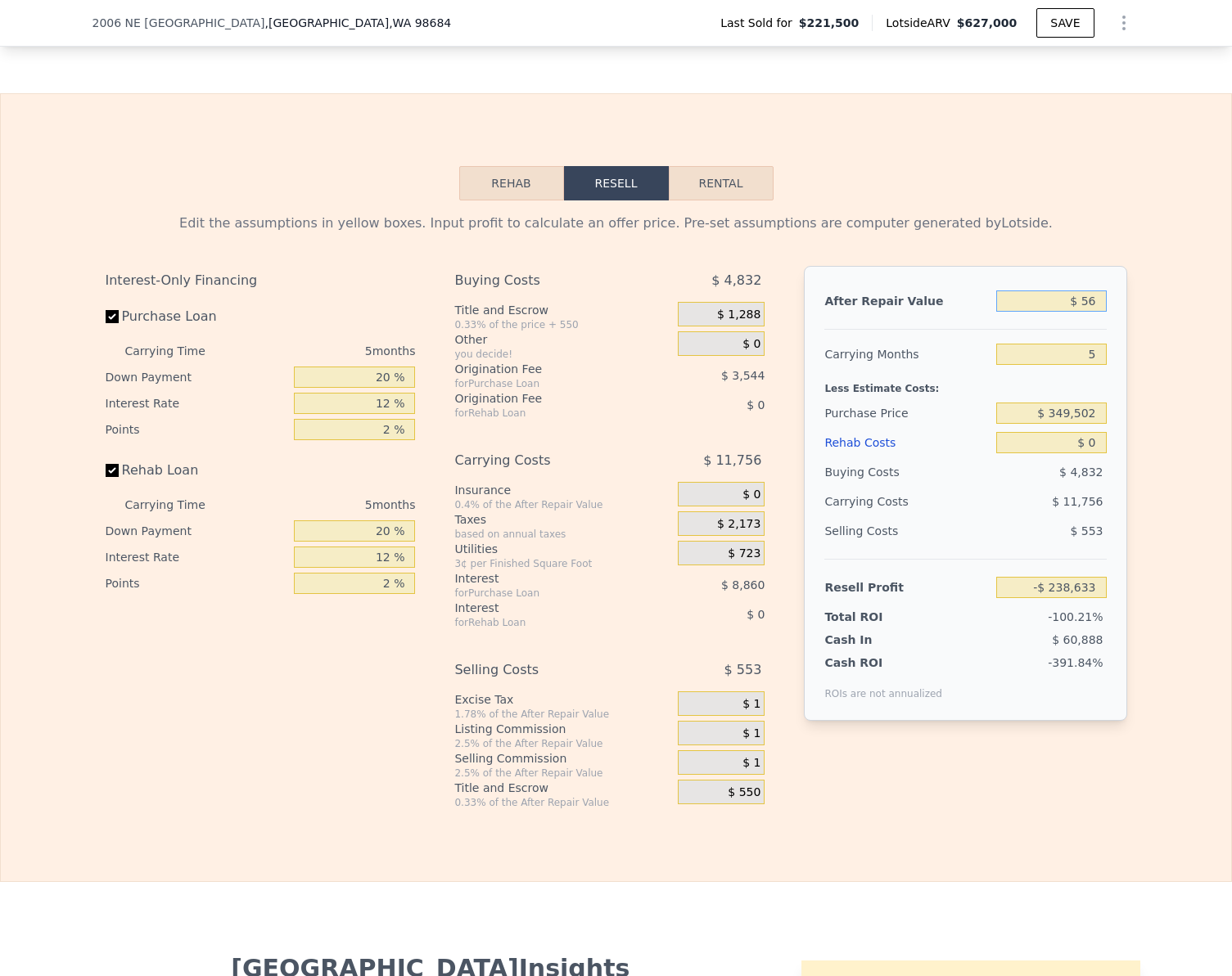
type input "-$ 238,585"
type input "$ 560"
type input "-$ 238,119"
type input "$ 5,600"
type input "-$ 233,446"
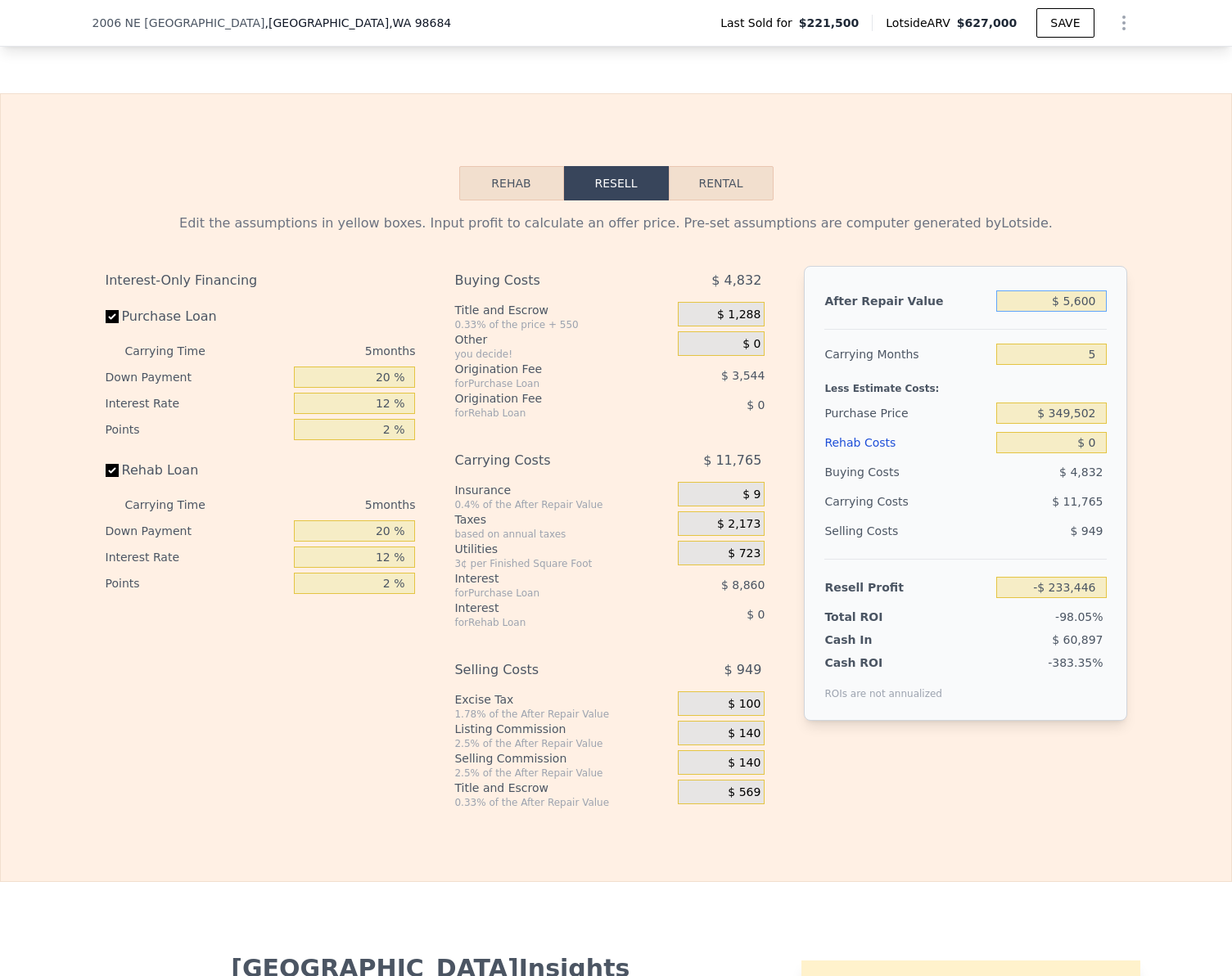
type input "$ 56,000"
type input "-$ 186,714"
type input "$ 560,000"
type input "$ 280,596"
type input "$ 560,000"
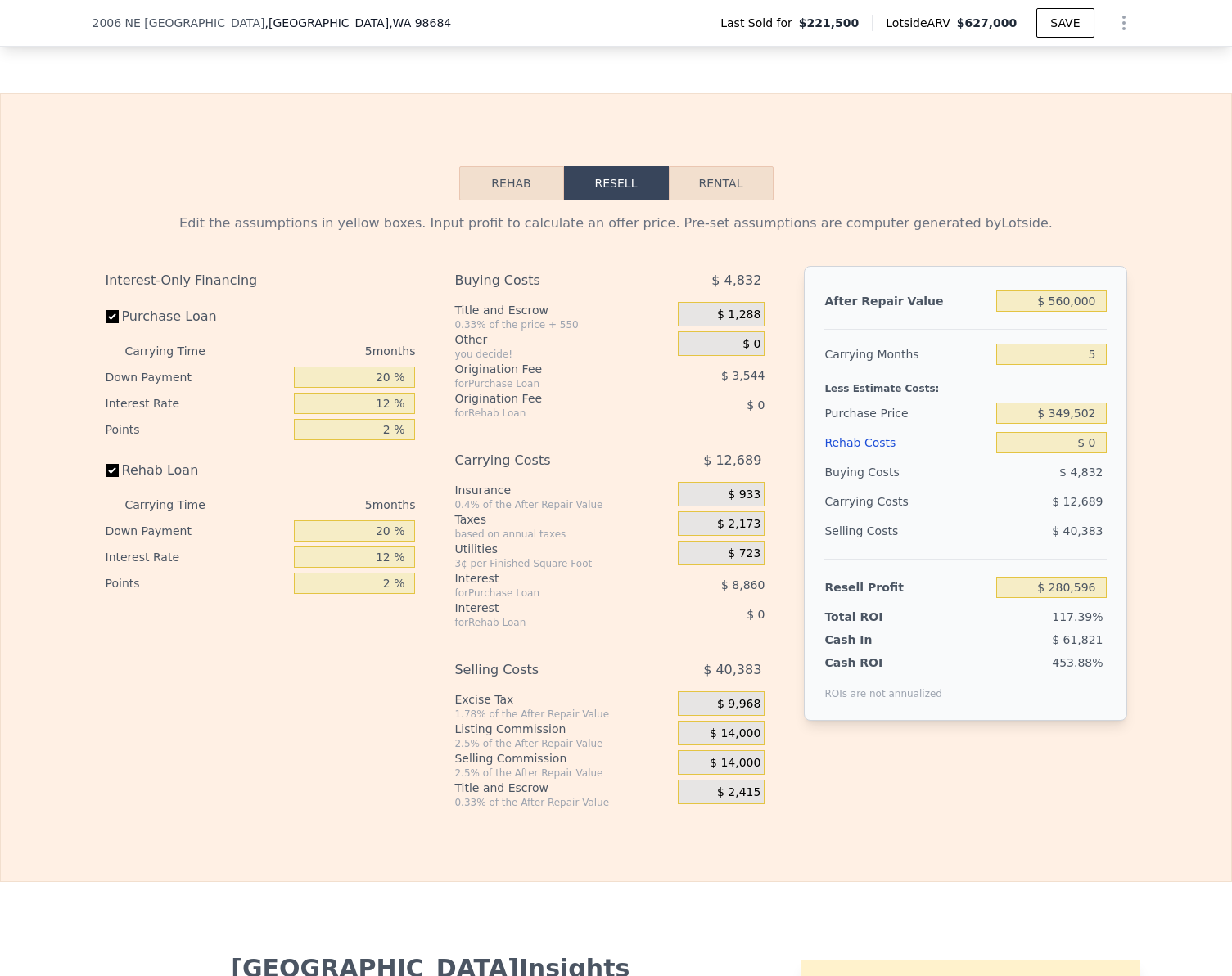
click at [112, 478] on label "Rehab Loan" at bounding box center [197, 470] width 182 height 30
click at [112, 477] on input "Rehab Loan" at bounding box center [112, 471] width 14 height 13
checkbox input "false"
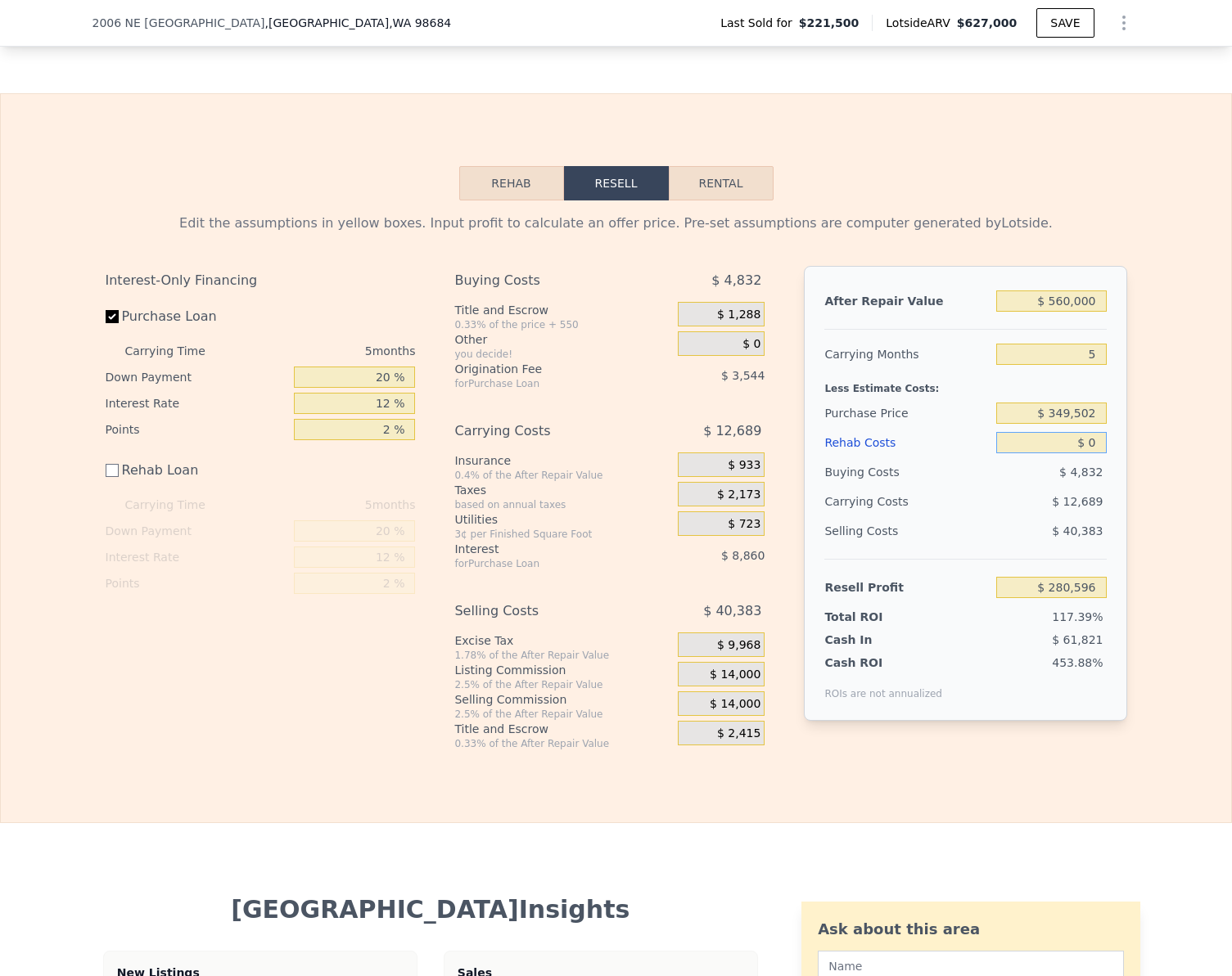
click at [1092, 453] on input "$ 0" at bounding box center [1051, 442] width 110 height 21
type input "$ 7"
type input "$ 280,589"
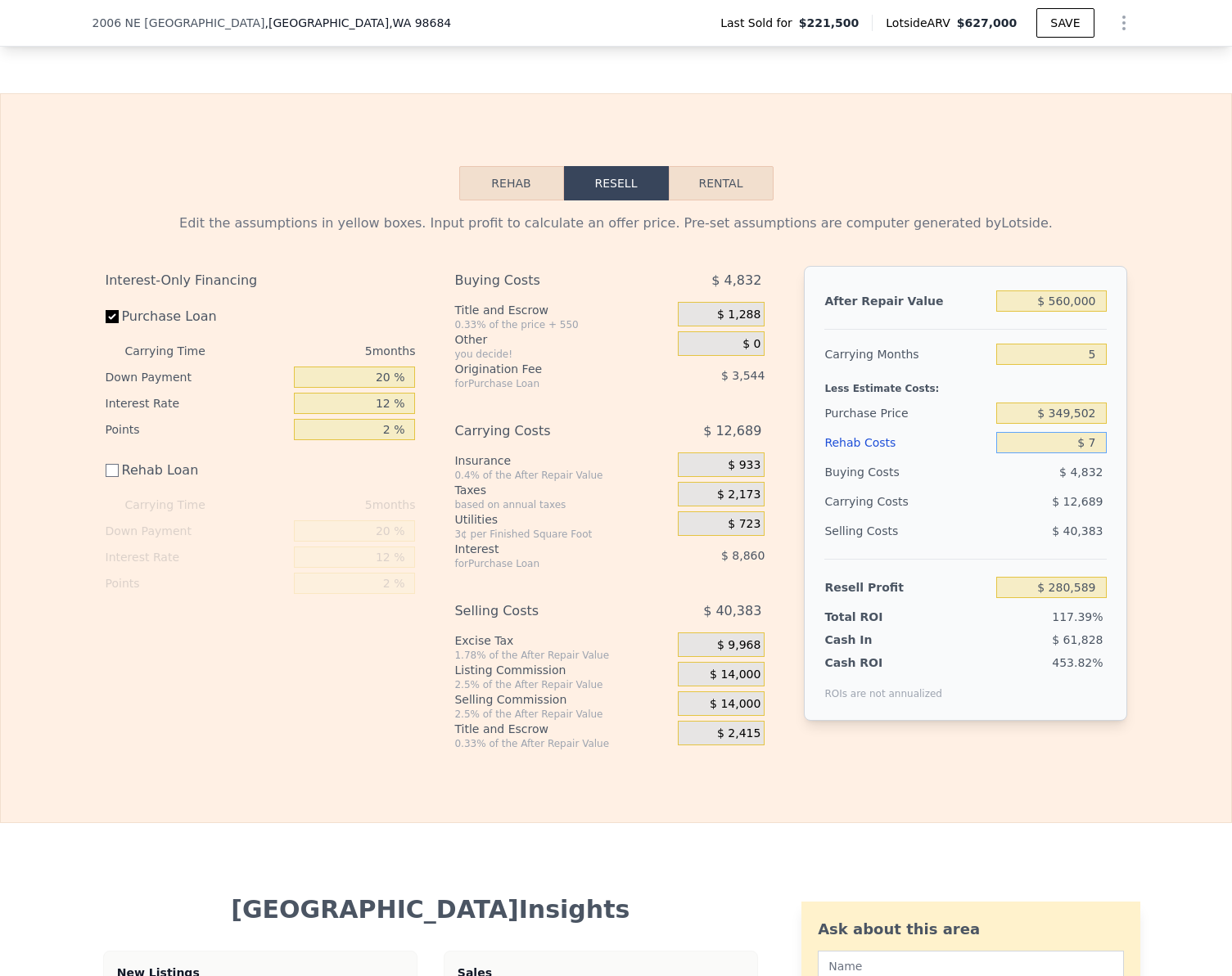
type input "$ 70"
type input "$ 280,526"
type input "$ 700"
type input "$ 279,896"
type input "$ 7,000"
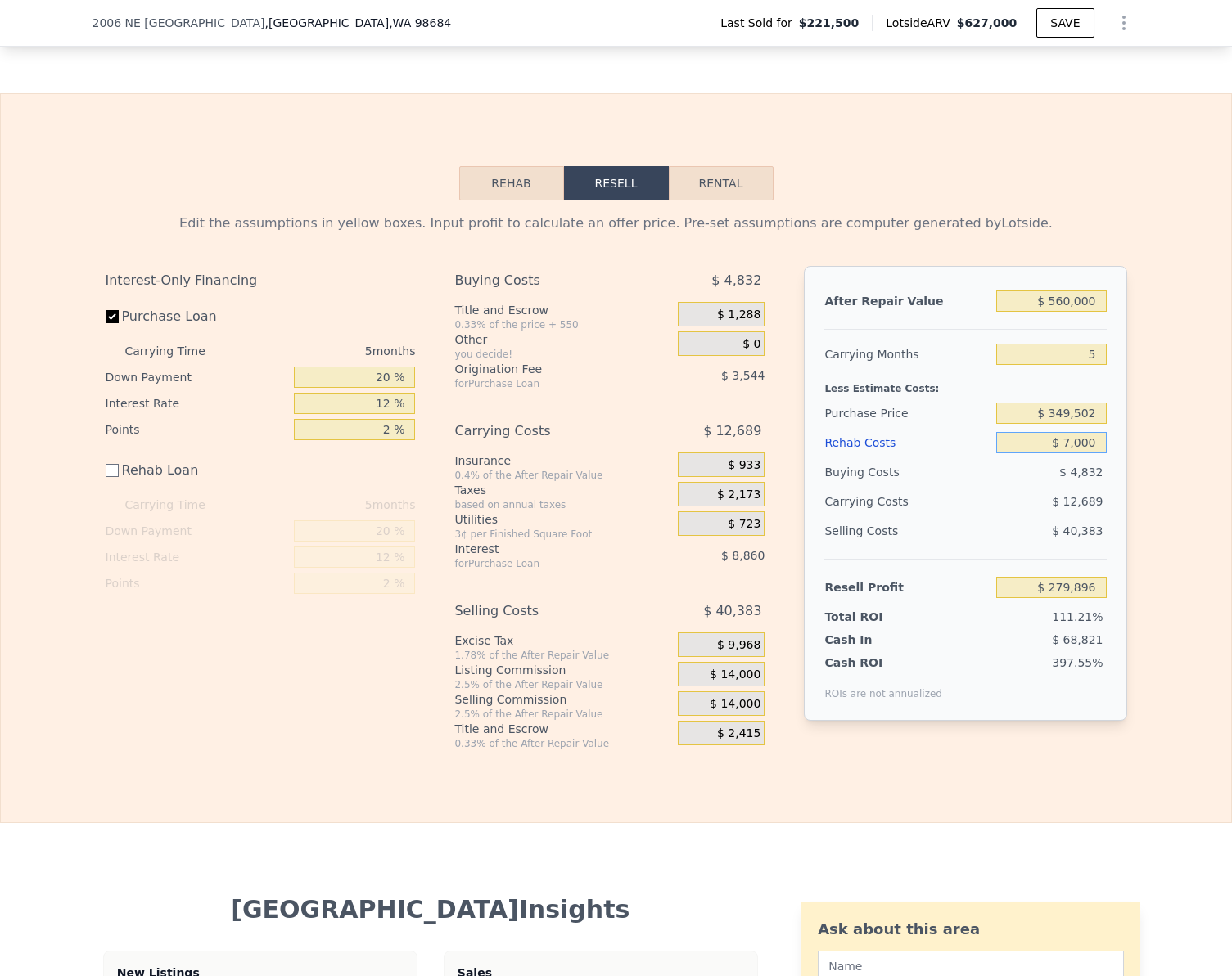
type input "$ 273,596"
type input "$ 70,000"
type input "$ 210,596"
type input "$ 70,000"
click at [1093, 598] on input "$ 210,596" at bounding box center [1051, 587] width 110 height 21
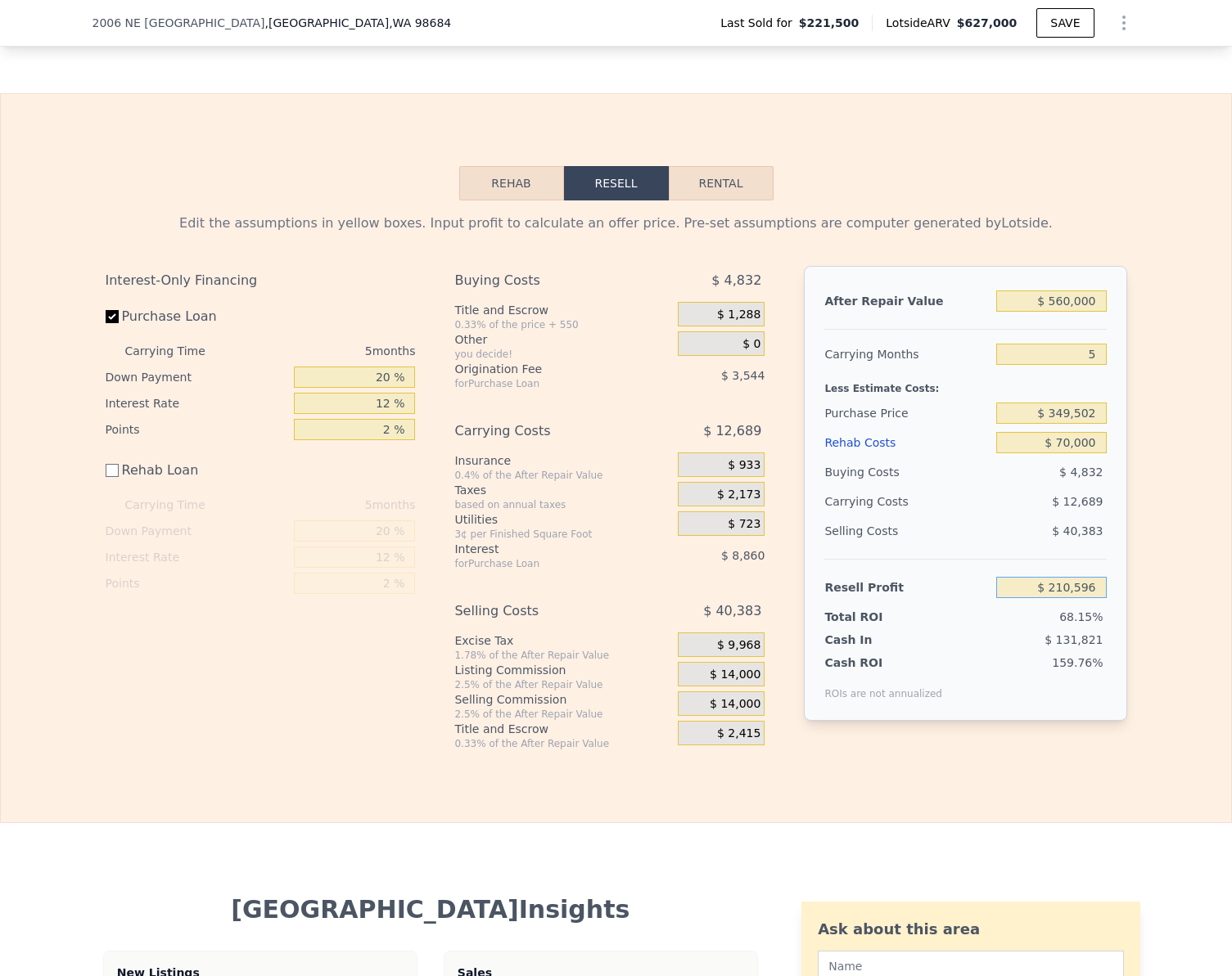
click at [1093, 598] on input "$ 210,596" at bounding box center [1051, 587] width 110 height 21
type input "$ 75,000"
click at [1143, 587] on div "Edit the assumptions in yellow boxes. Input profit to calculate an offer price.…" at bounding box center [616, 476] width 1230 height 550
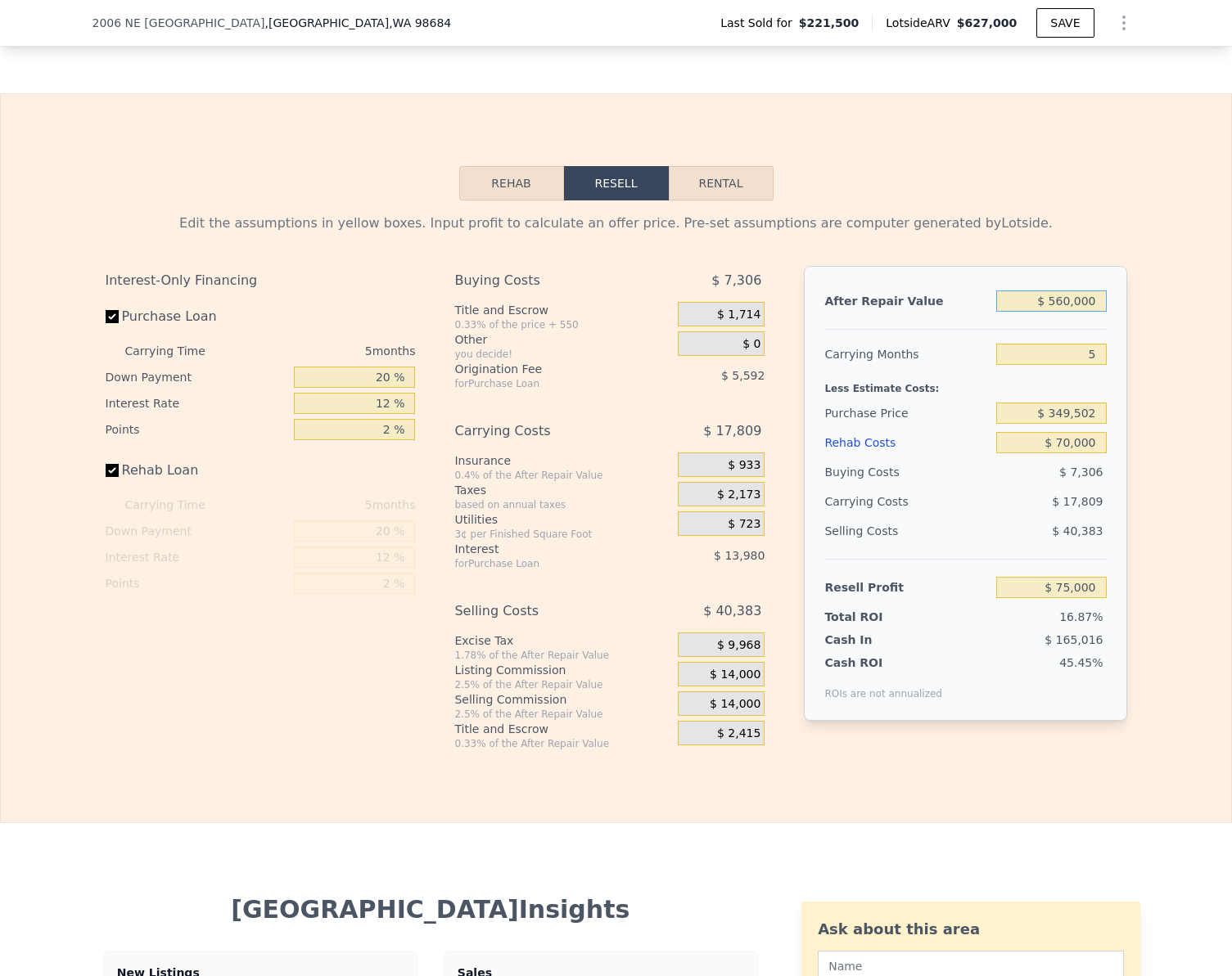
click at [1091, 312] on input "$ 560,000" at bounding box center [1051, 300] width 110 height 21
checkbox input "true"
type input "$ 627,000"
type input "$ 0"
type input "$ 342,718"
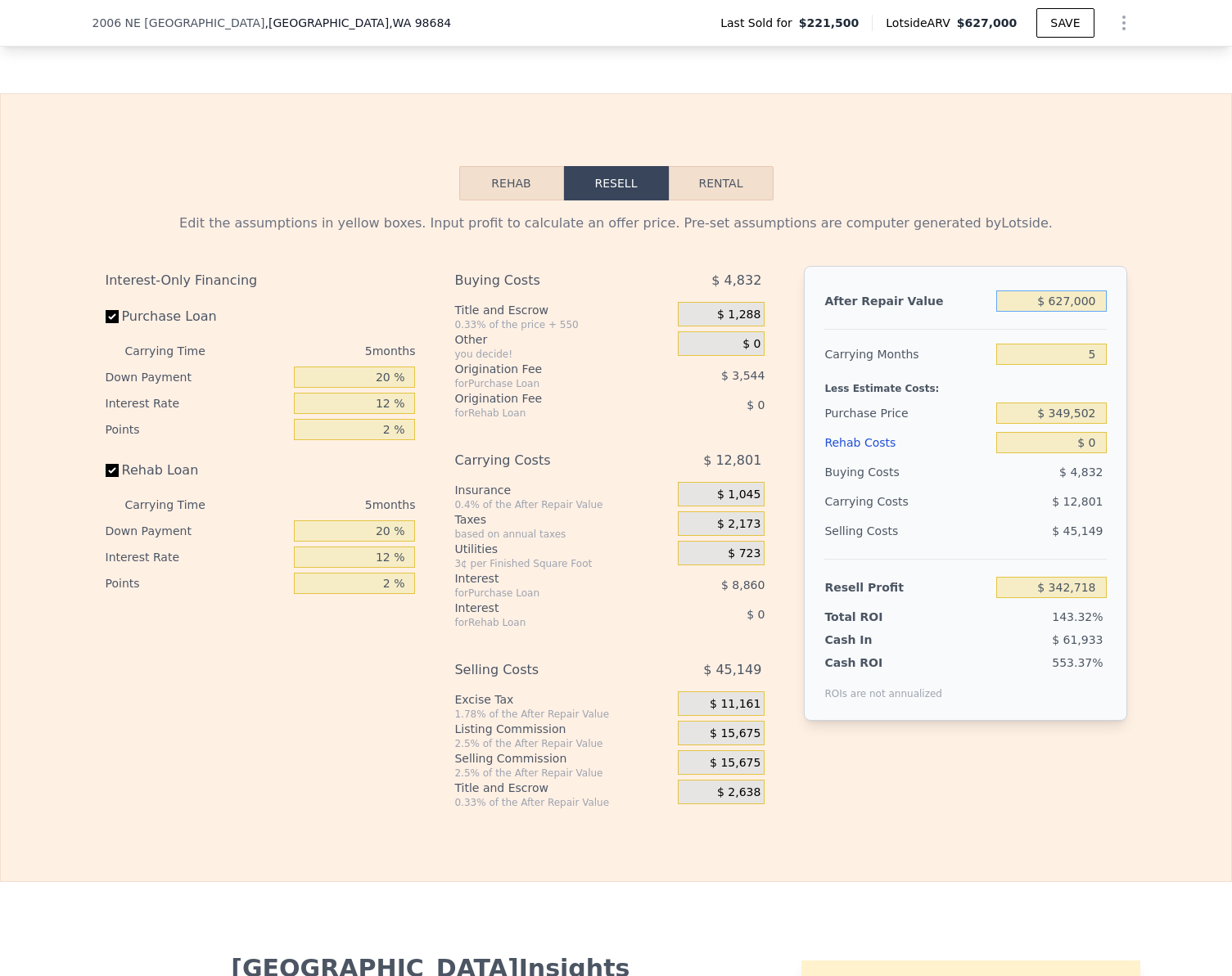
click at [1091, 312] on input "$ 627,000" at bounding box center [1051, 300] width 110 height 21
type input "$ 5"
type input "-$ 238,633"
type input "$ 52"
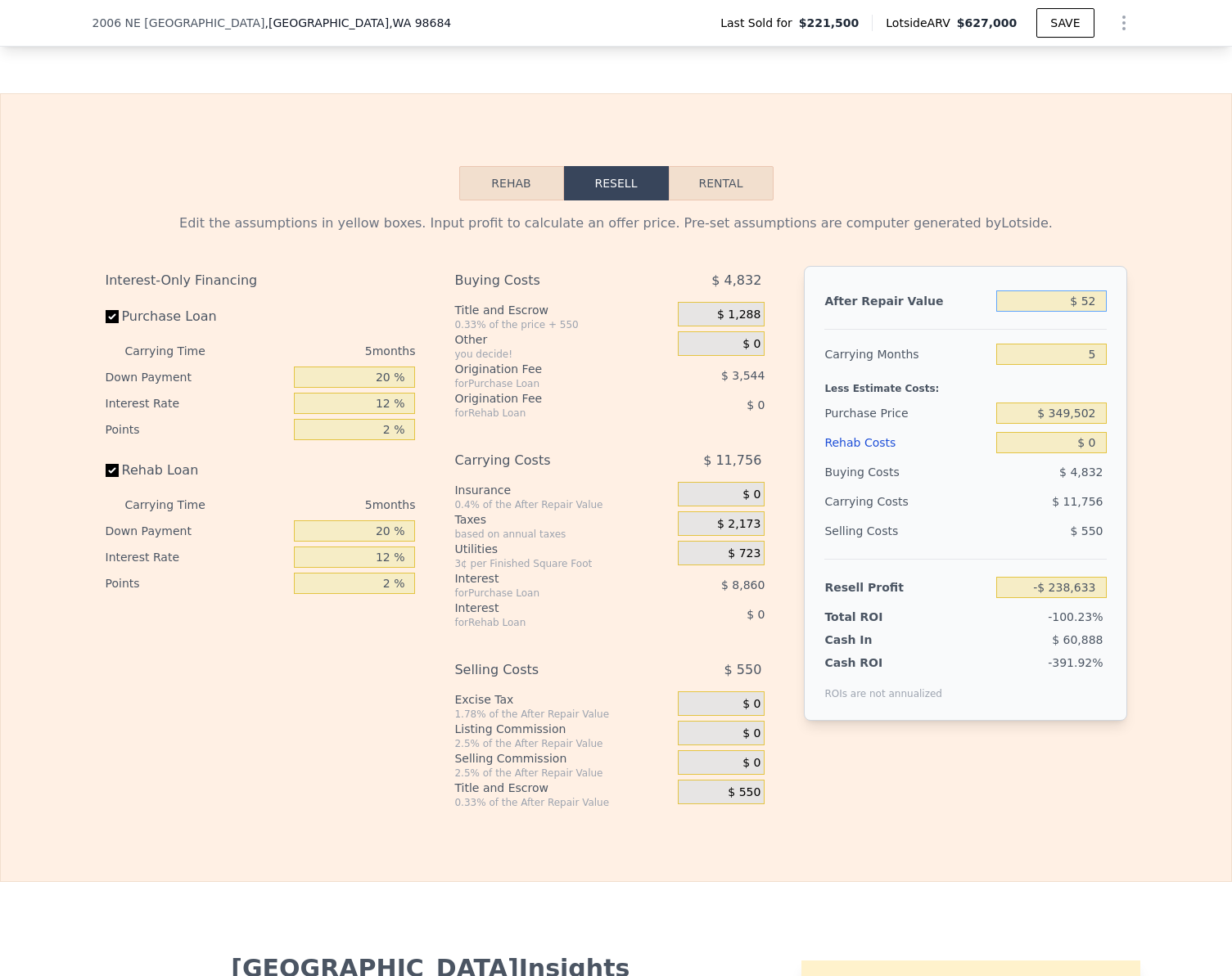
type input "-$ 238,589"
type input "$ 525"
type input "-$ 238,151"
type input "$ 5,250"
type input "-$ 233,769"
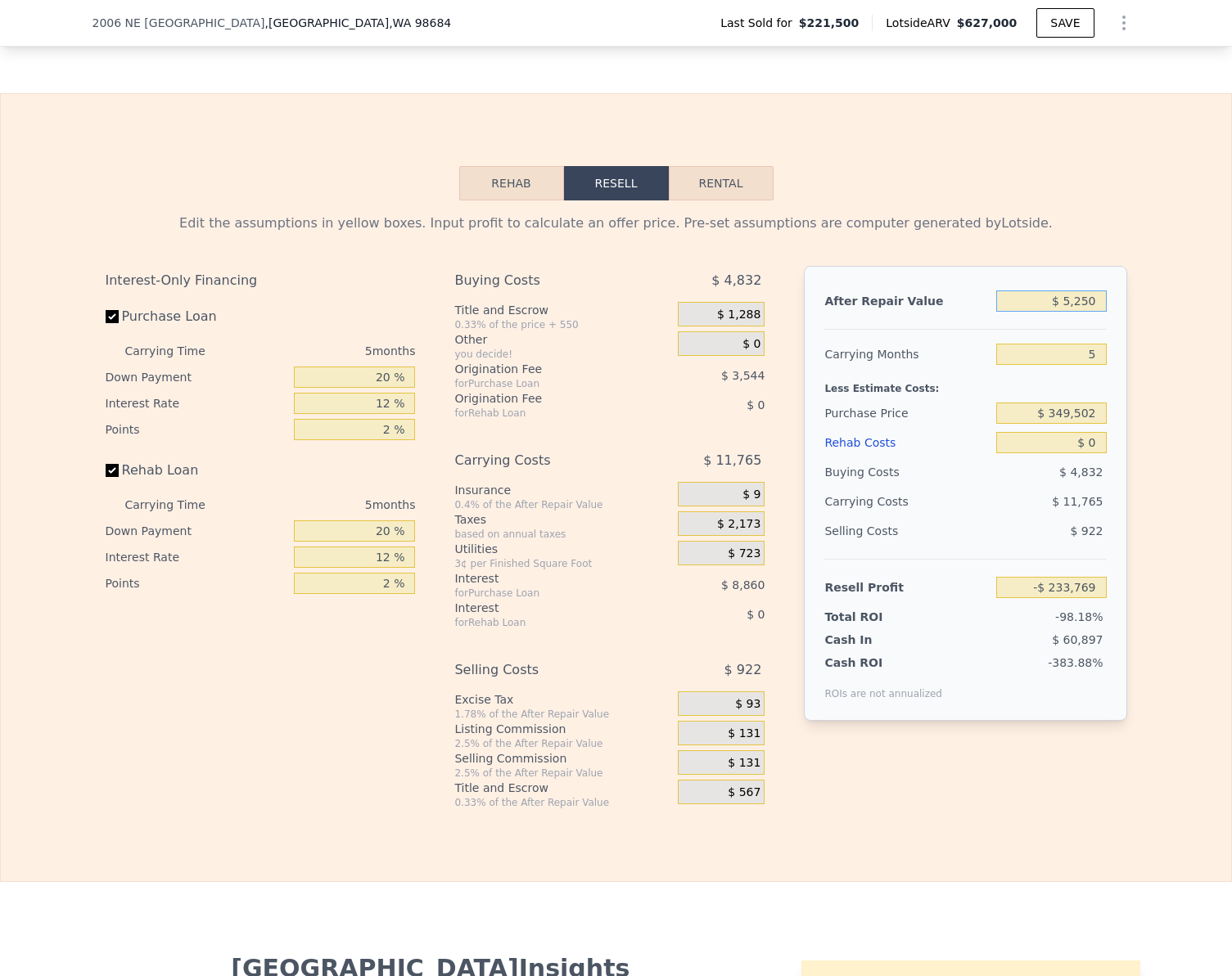
type input "$ 52,500"
type input "-$ 189,962"
type input "$ 525,000"
type input "$ 248,144"
type input "$ 525,000"
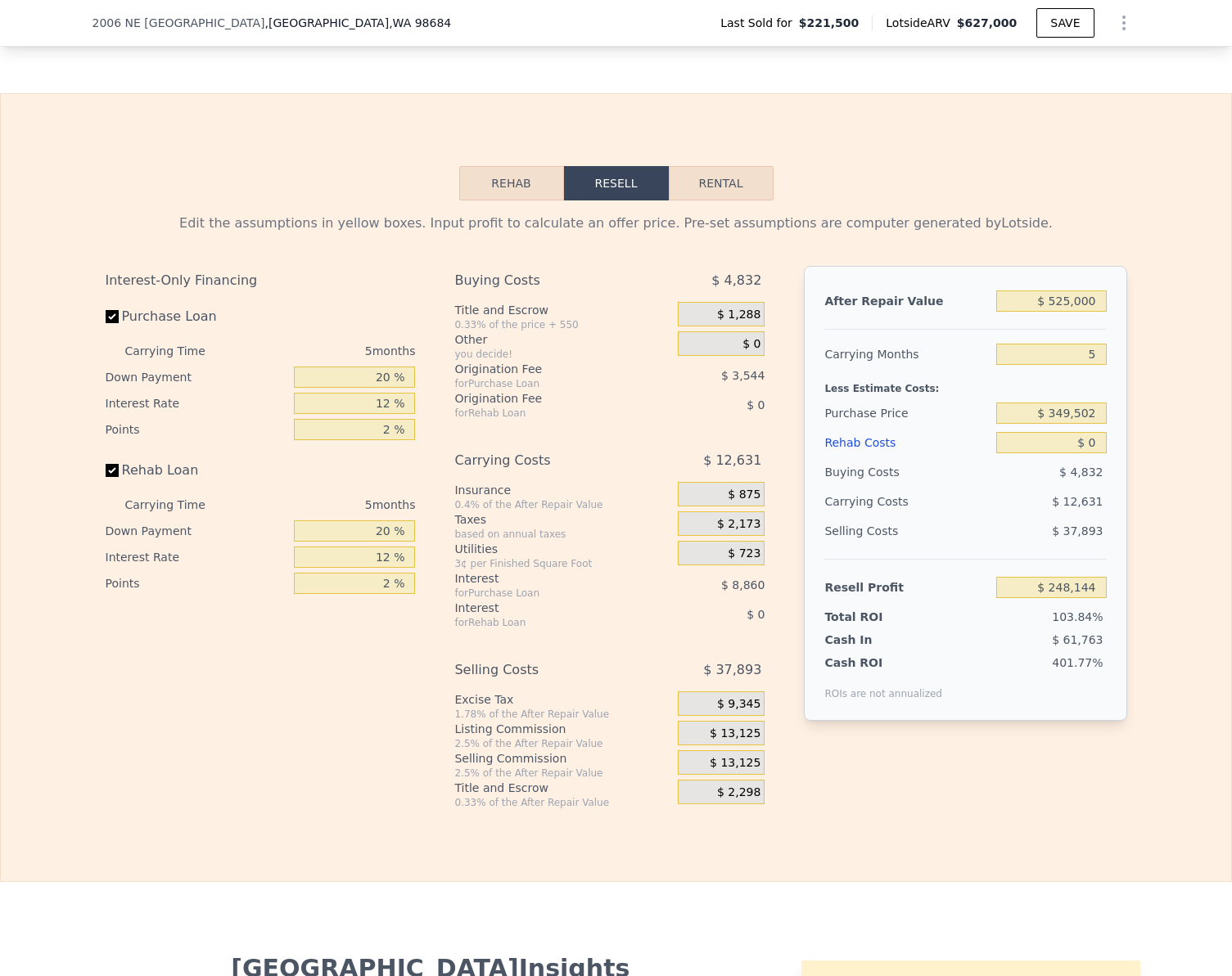
click at [1184, 392] on div "Edit the assumptions in yellow boxes. Input profit to calculate an offer price.…" at bounding box center [616, 505] width 1230 height 609
click at [112, 483] on label "Rehab Loan" at bounding box center [197, 470] width 182 height 30
click at [112, 477] on input "Rehab Loan" at bounding box center [112, 471] width 14 height 13
checkbox input "false"
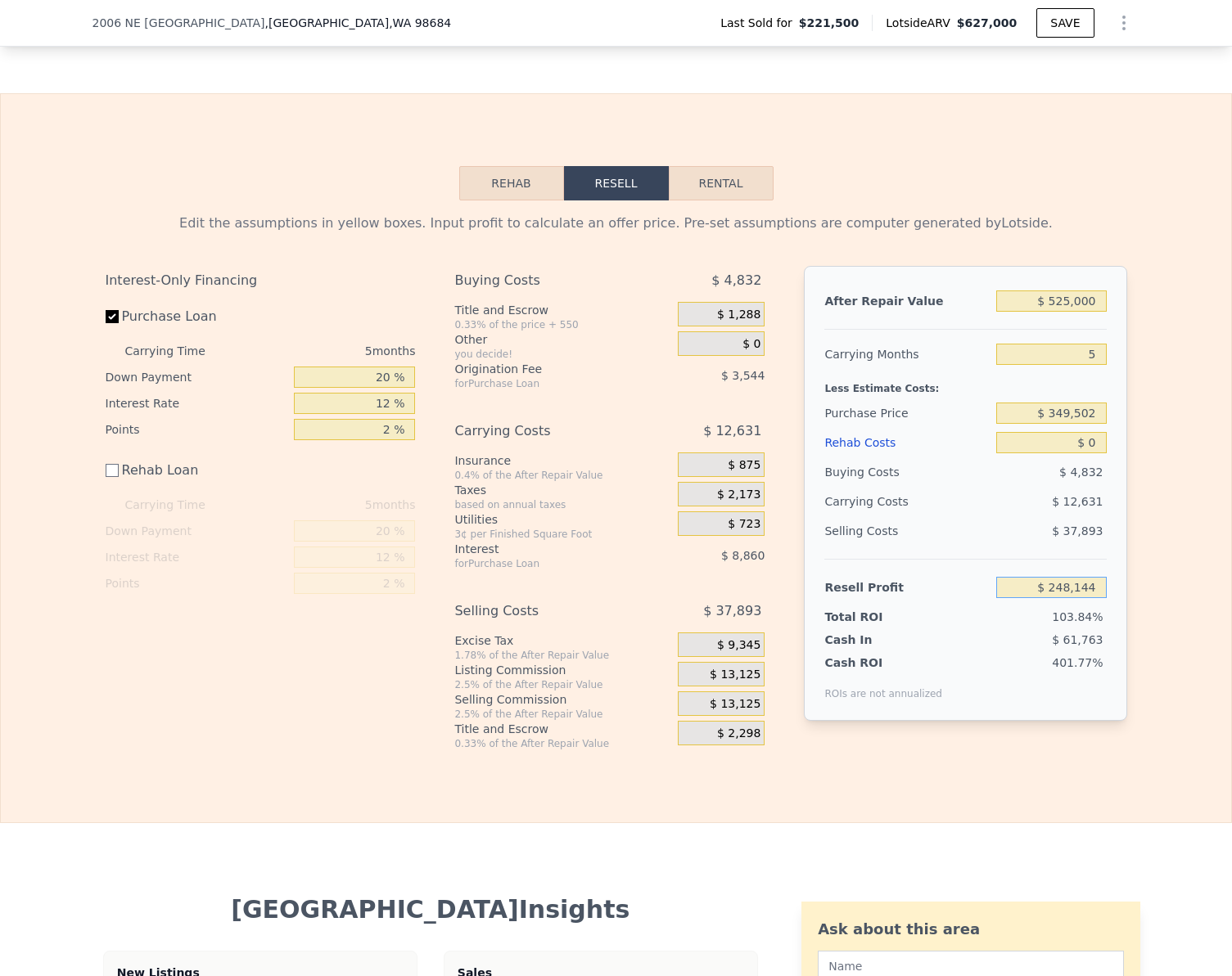
click at [1083, 594] on input "$ 248,144" at bounding box center [1051, 587] width 110 height 21
type input "$ 75,000"
click at [1092, 454] on input "$ 0" at bounding box center [1051, 442] width 110 height 21
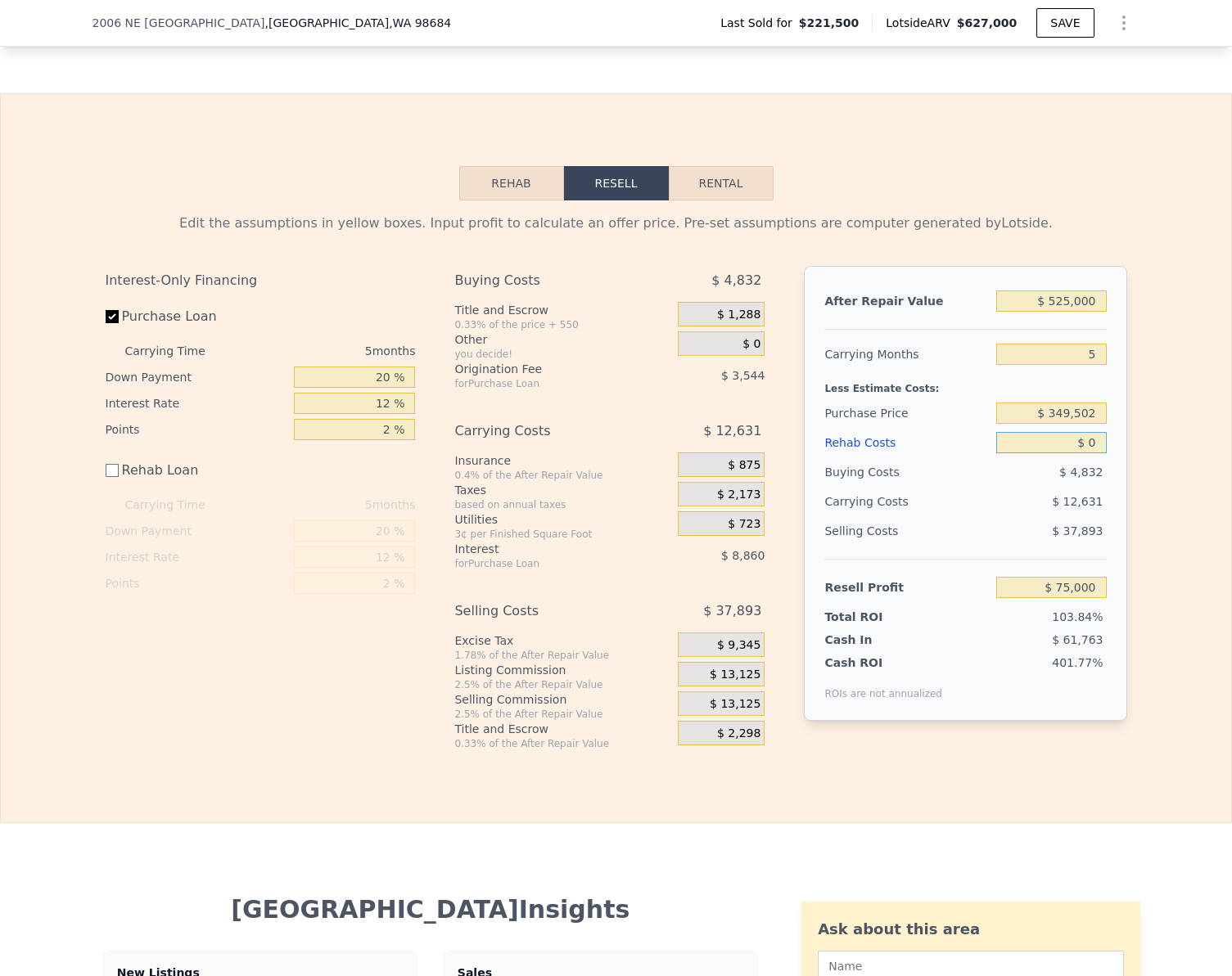
type input "$ 384,945"
click at [1092, 454] on input "$ 0" at bounding box center [1051, 442] width 110 height 21
type input "$ 7"
type input "$ 74,993"
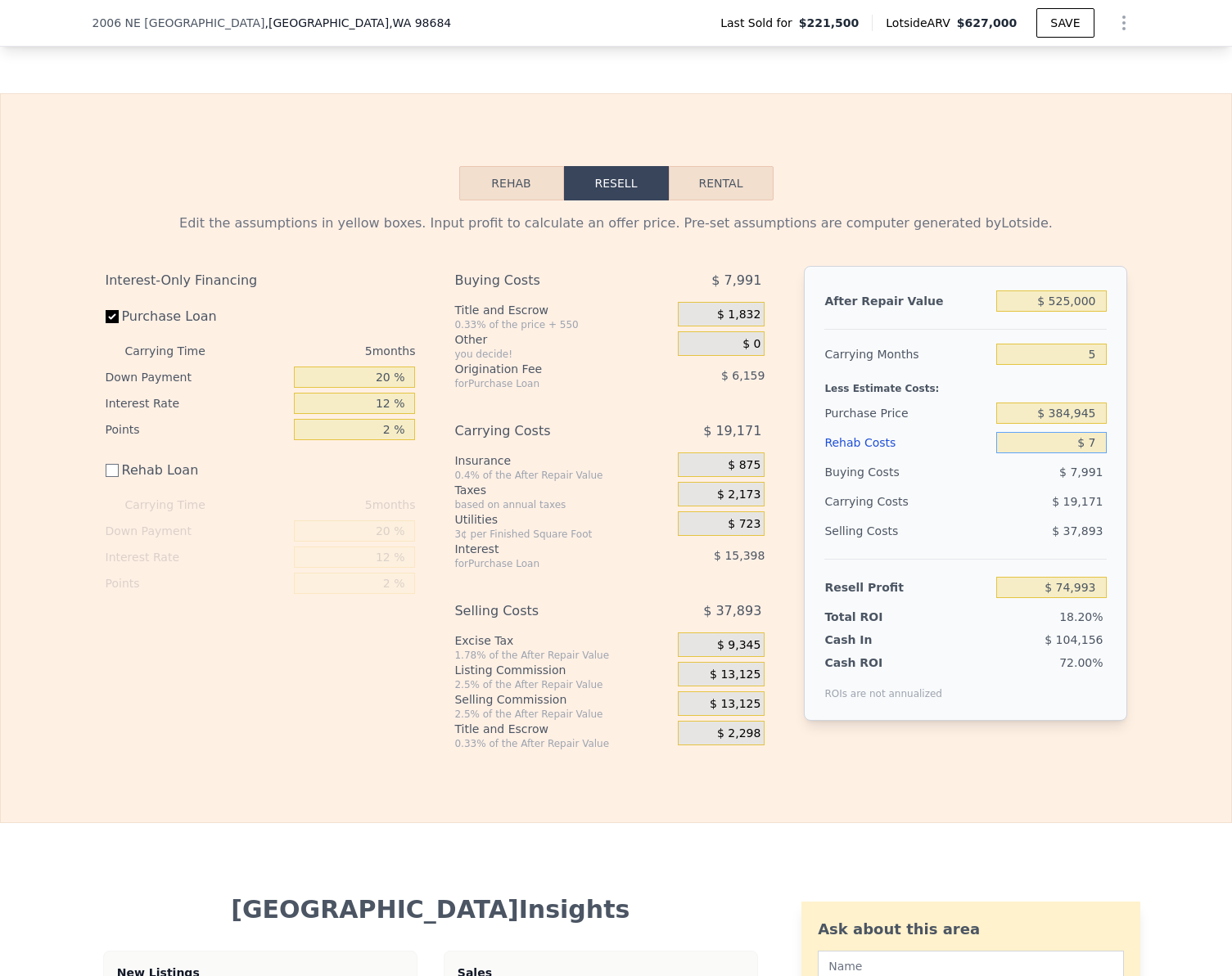
type input "$ 70"
type input "$ 74,930"
type input "$ 700"
type input "$ 74,300"
type input "$ 7,000"
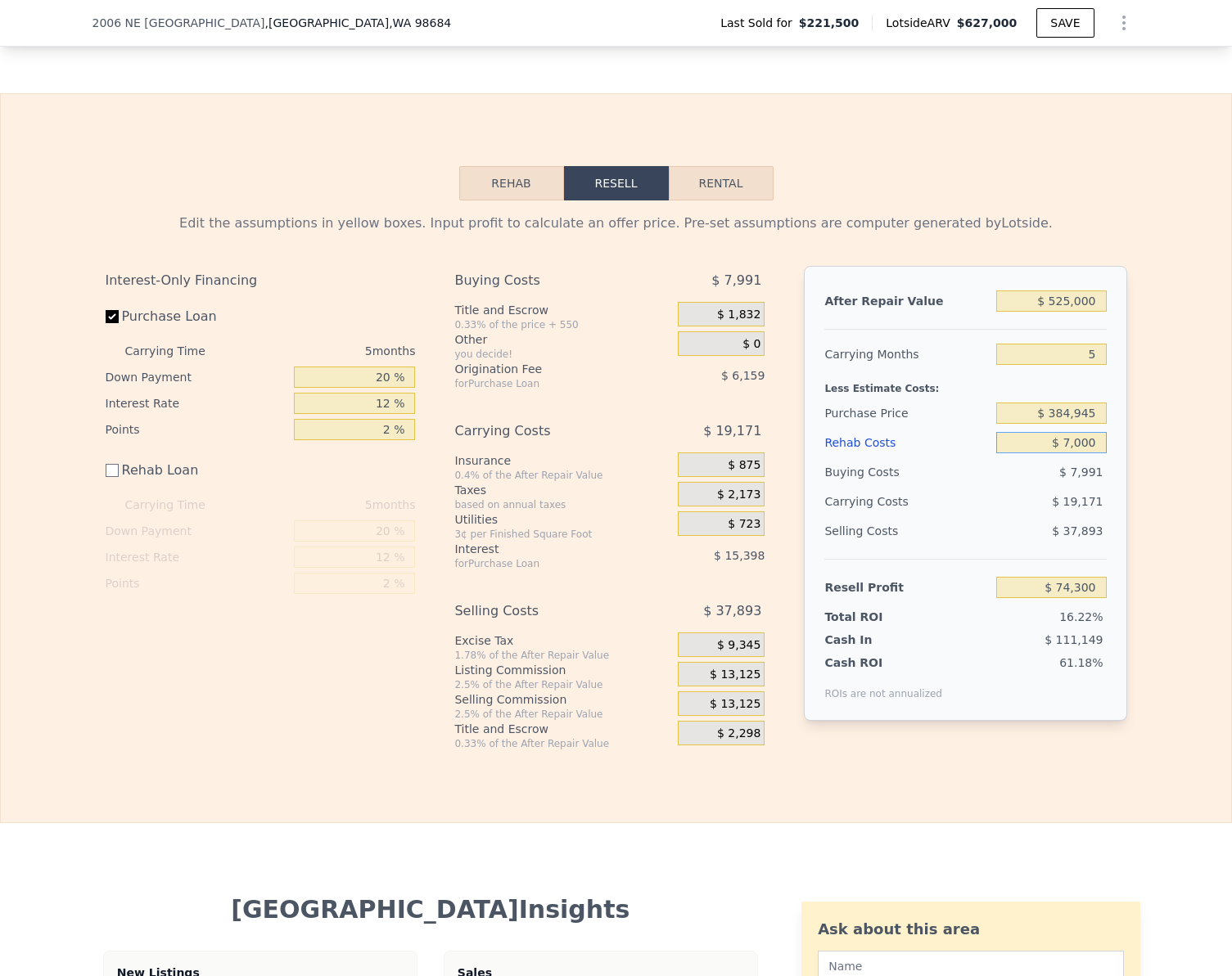
type input "$ 68,000"
type input "$ 70,000"
type input "$ 5,000"
type input "$ 70,000"
click at [1156, 613] on div "Edit the assumptions in yellow boxes. Input profit to calculate an offer price.…" at bounding box center [616, 476] width 1230 height 550
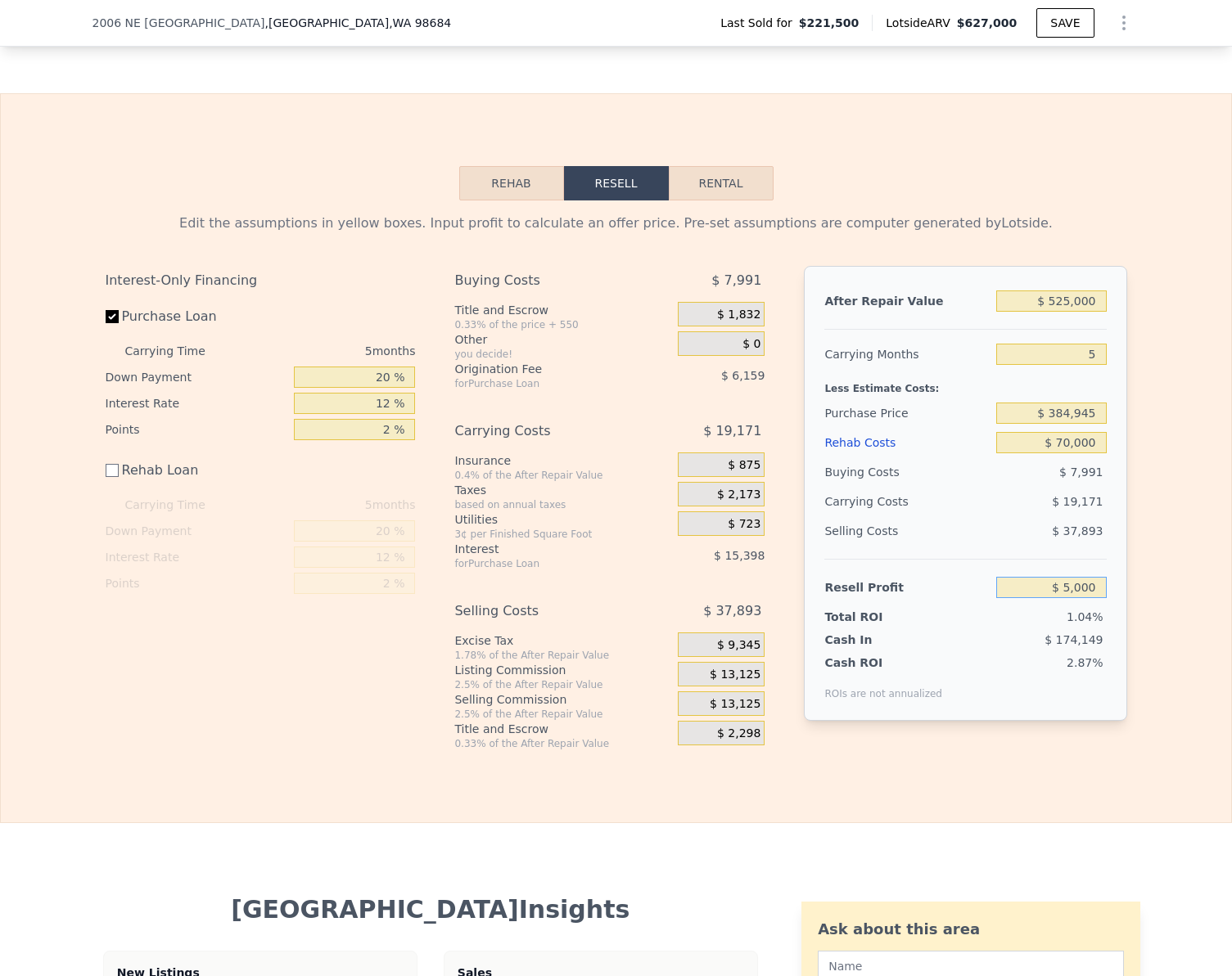
click at [1096, 598] on input "$ 5,000" at bounding box center [1051, 587] width 110 height 21
type input "$ 75,000"
click at [1154, 541] on div "Edit the assumptions in yellow boxes. Input profit to calculate an offer price.…" at bounding box center [616, 476] width 1230 height 550
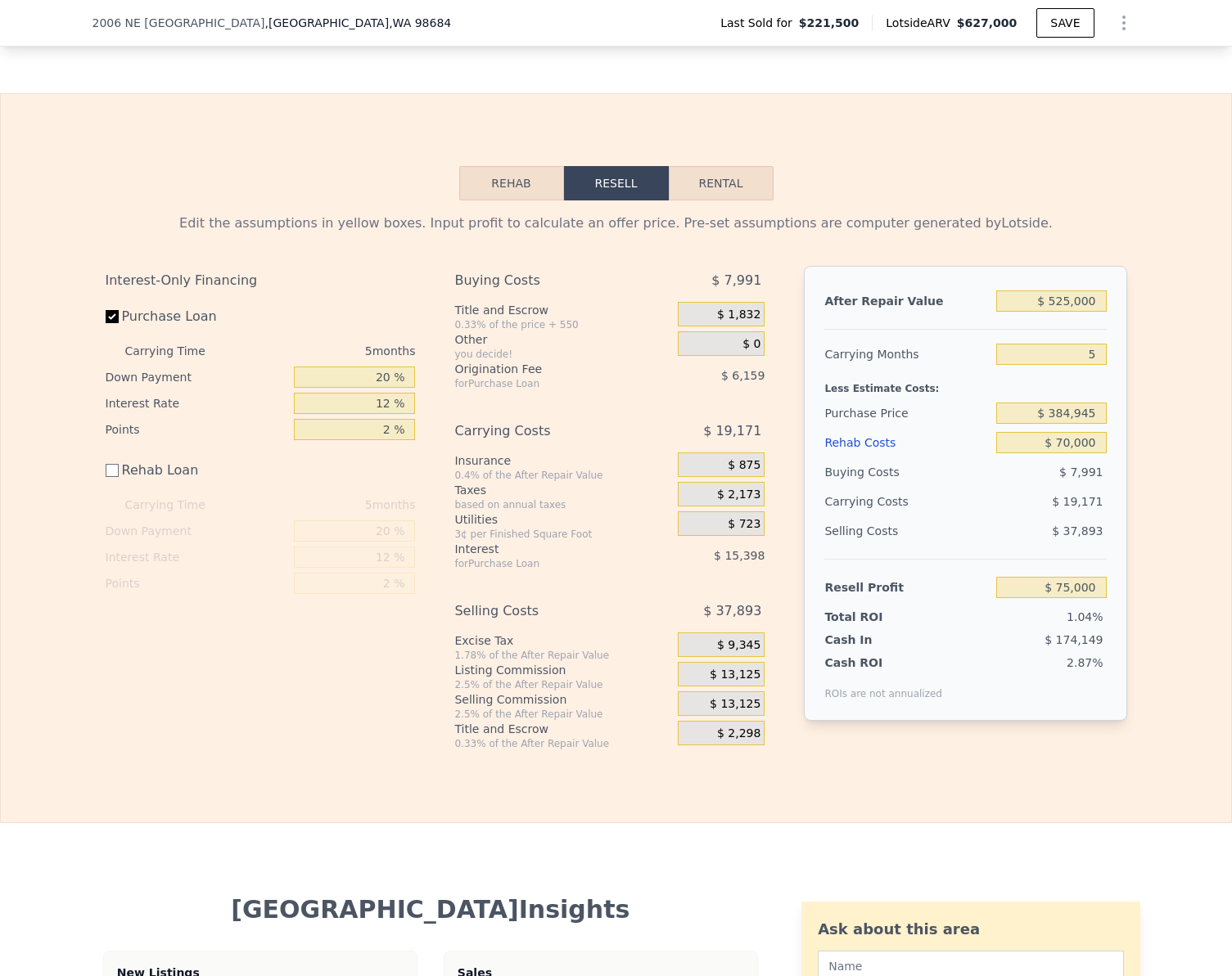
type input "$ 318,867"
click at [491, 201] on button "Rehab" at bounding box center [511, 183] width 105 height 35
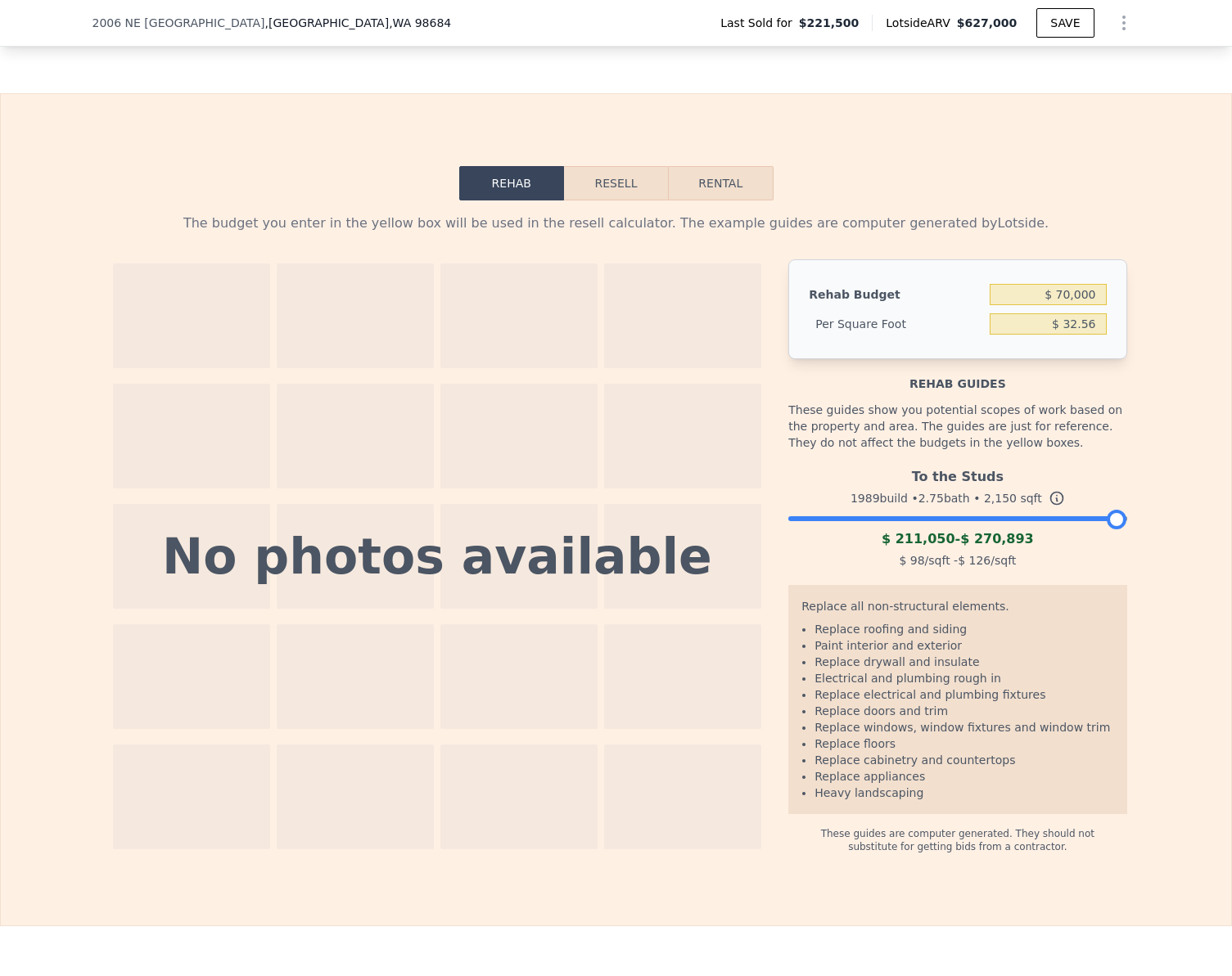
click at [892, 542] on div "$ 211,050 - $ 270,893" at bounding box center [957, 539] width 338 height 19
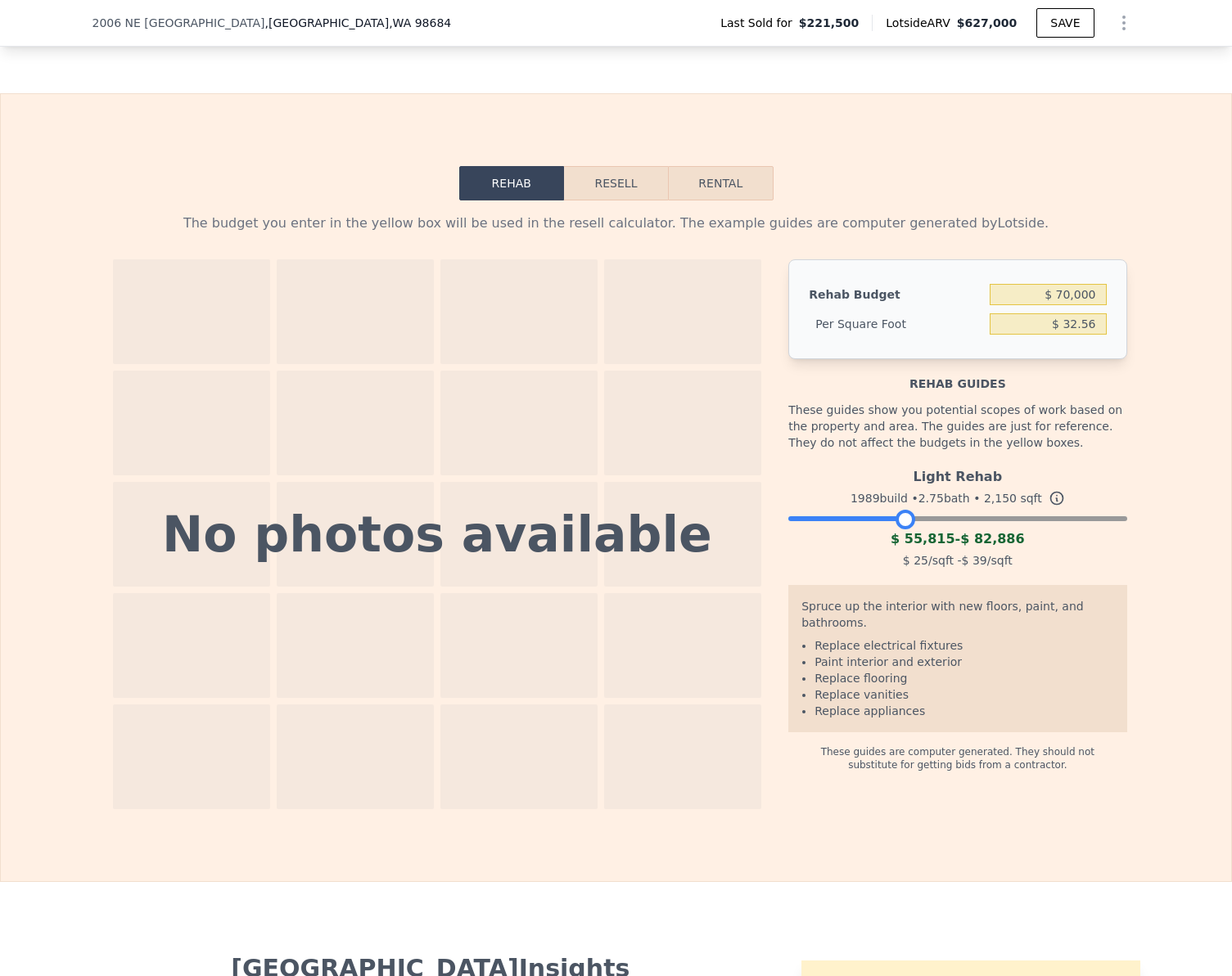
click at [899, 520] on div at bounding box center [957, 515] width 338 height 10
click at [720, 196] on button "Rental" at bounding box center [721, 183] width 105 height 35
select select "30"
